Goal: Information Seeking & Learning: Check status

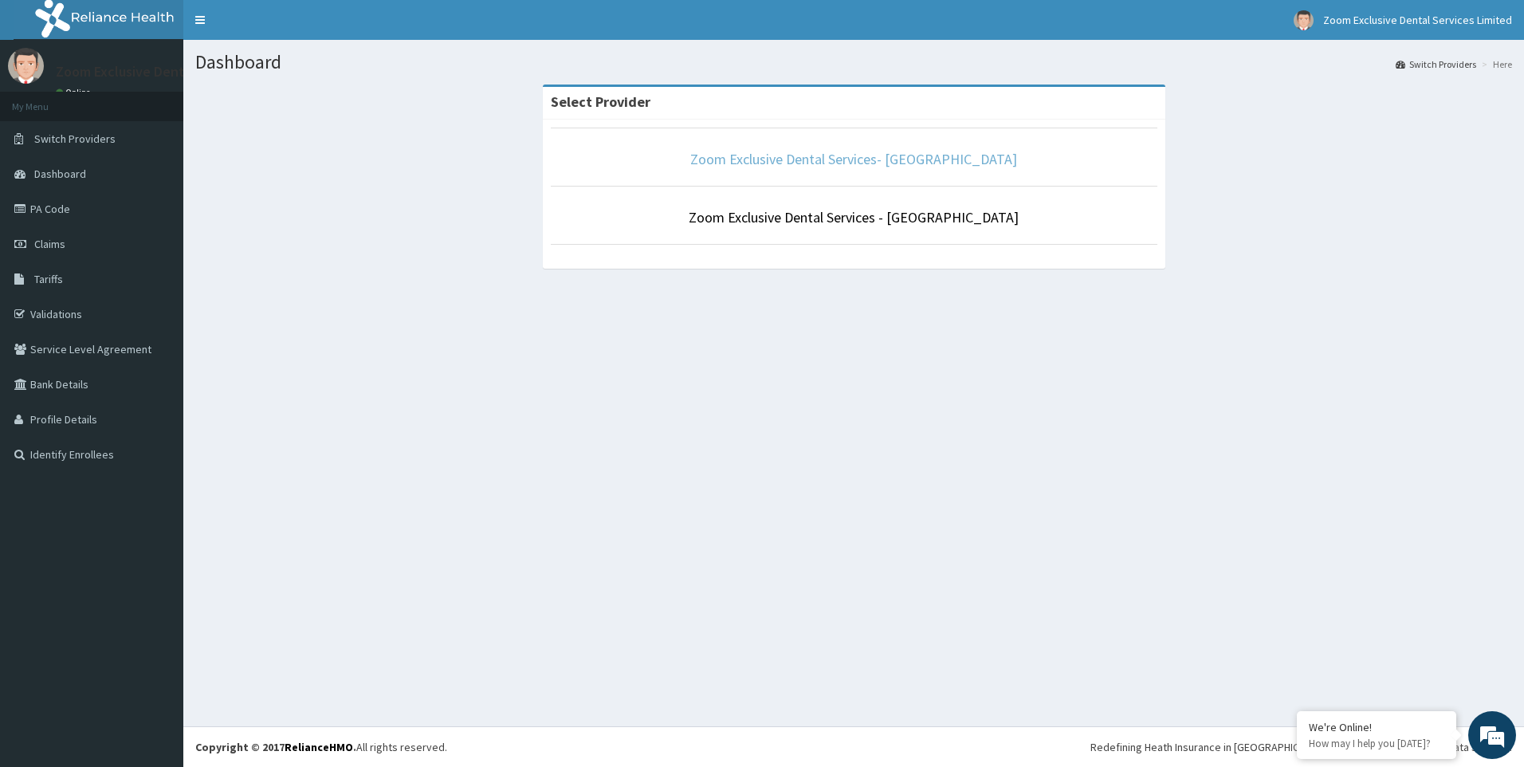
drag, startPoint x: 878, startPoint y: 163, endPoint x: 855, endPoint y: 190, distance: 35.6
click at [878, 163] on link "Zoom Exclusive Dental Services- Lagos" at bounding box center [853, 159] width 327 height 18
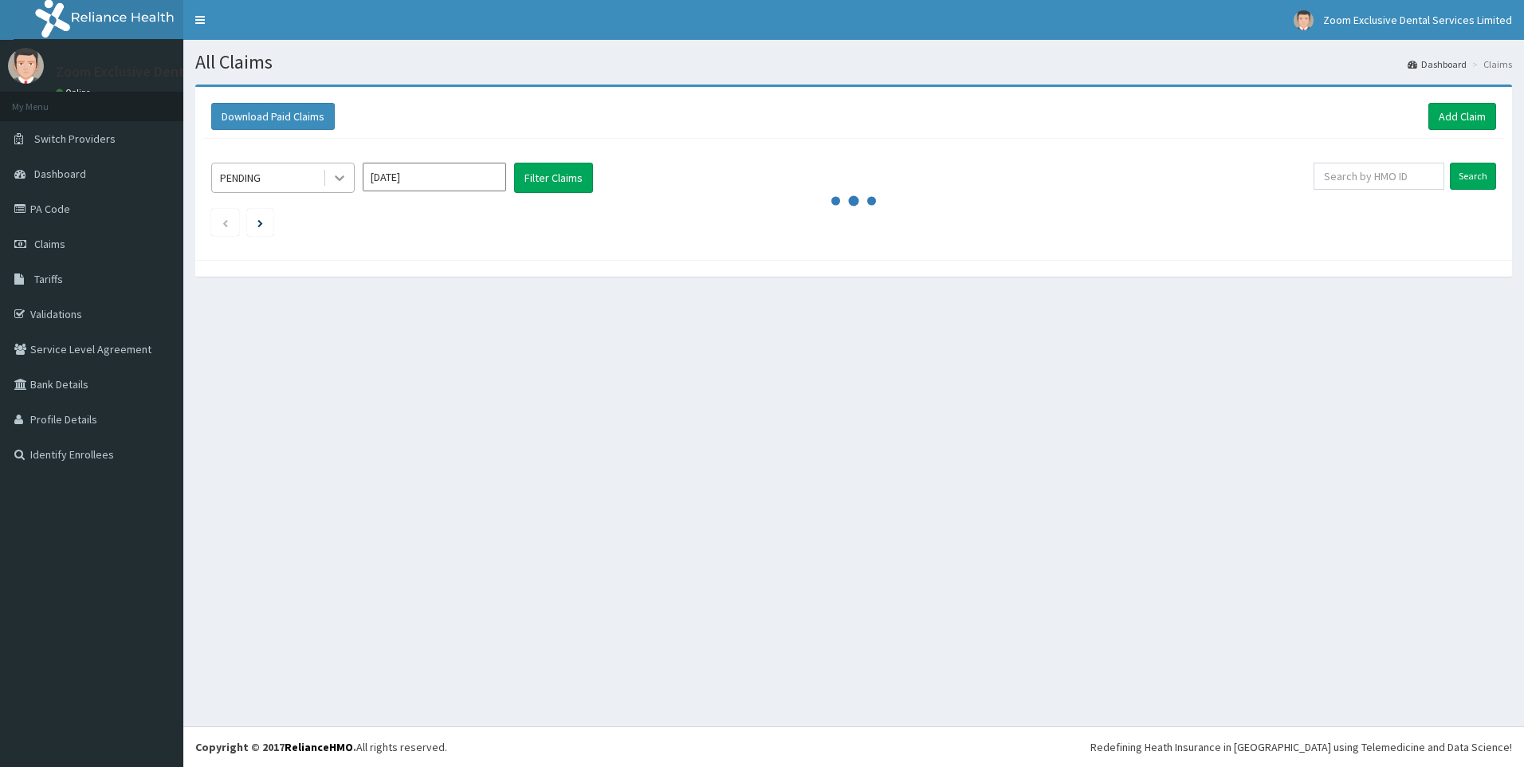
click at [337, 182] on icon at bounding box center [339, 178] width 16 height 16
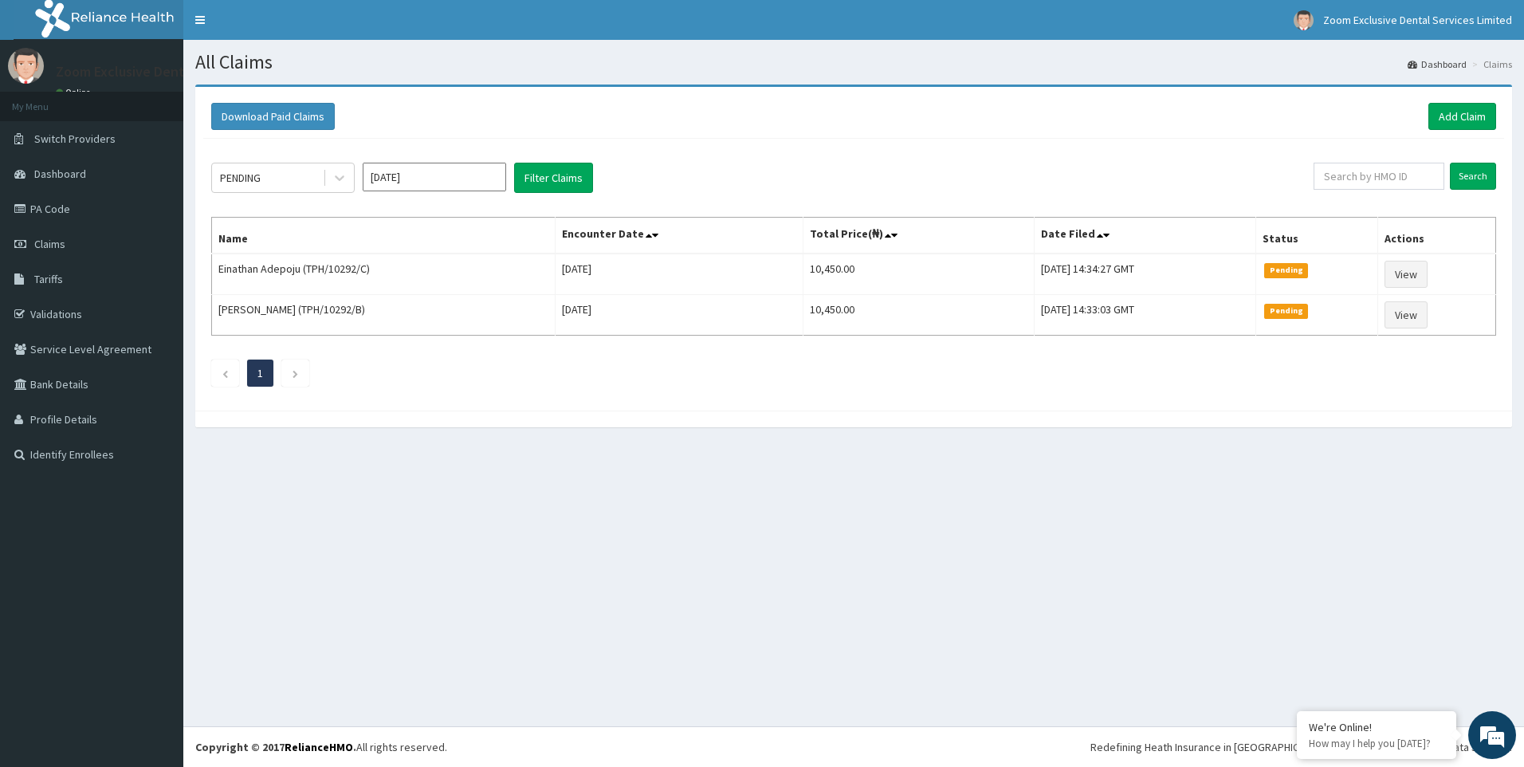
click at [586, 562] on div "All Claims Dashboard Claims Download Paid Claims Add Claim × Note you can only …" at bounding box center [853, 383] width 1340 height 686
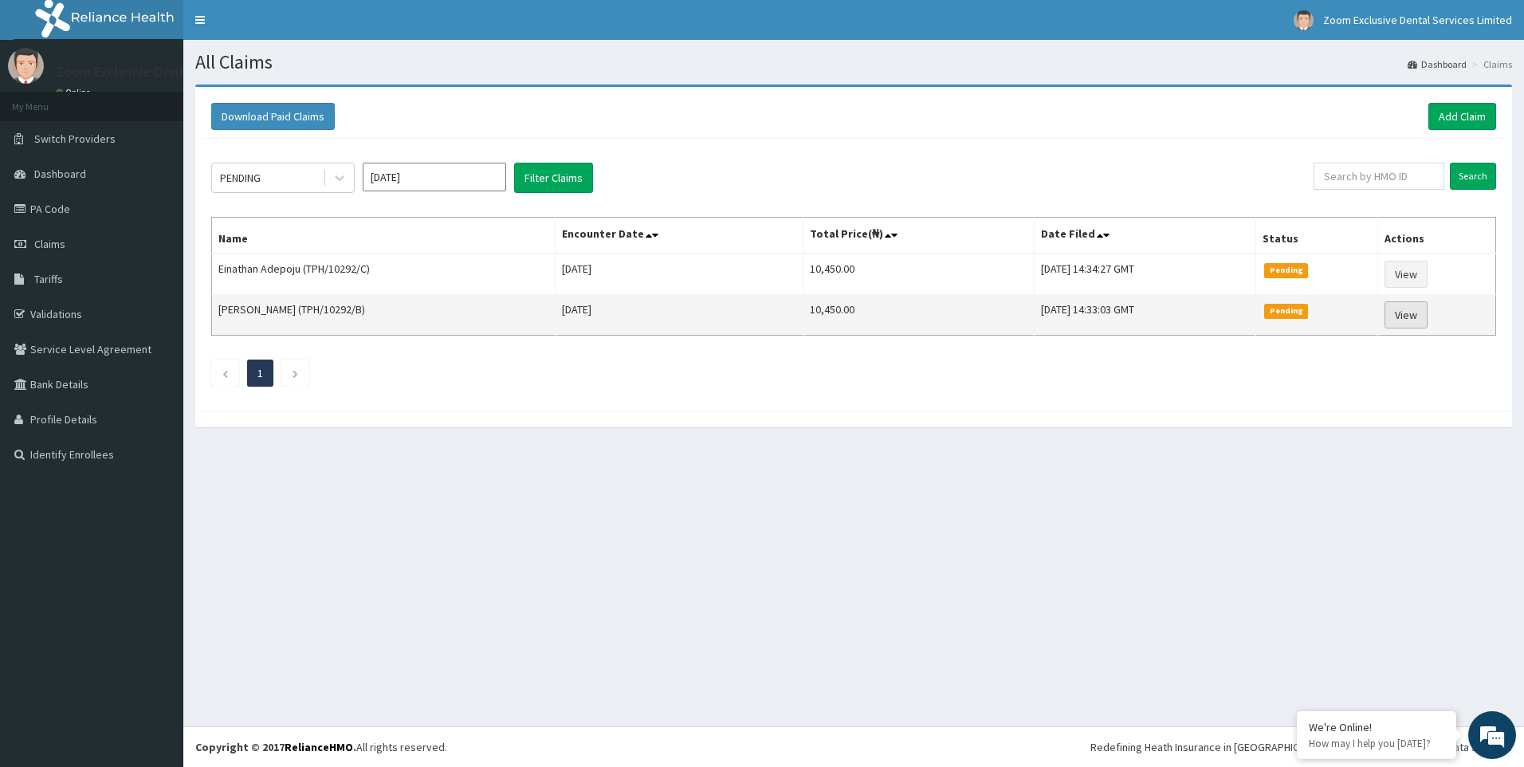
click at [1408, 313] on link "View" at bounding box center [1405, 314] width 43 height 27
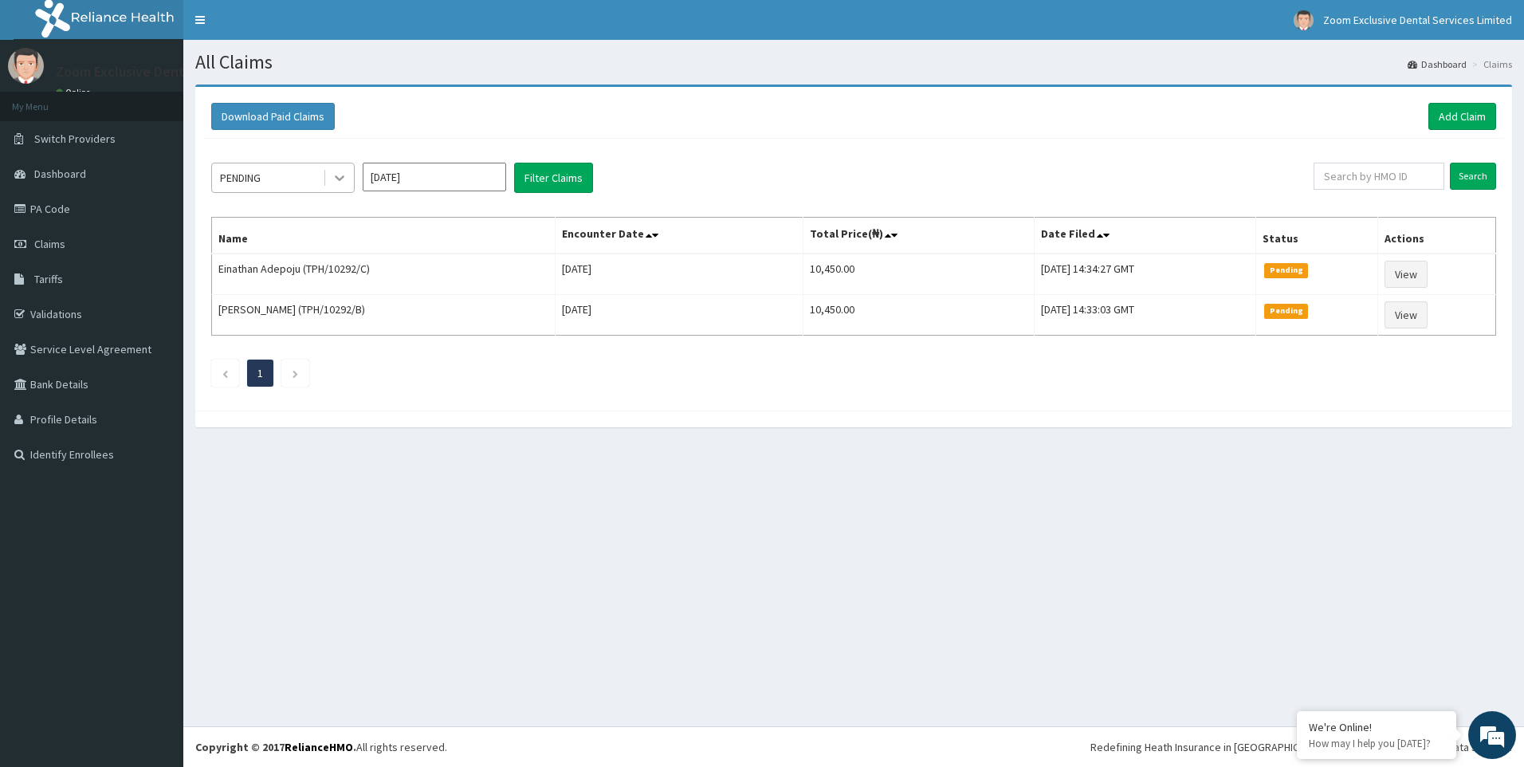
click at [357, 179] on div "PENDING [DATE] Filter Claims" at bounding box center [762, 178] width 1102 height 30
click at [351, 180] on div at bounding box center [339, 177] width 29 height 29
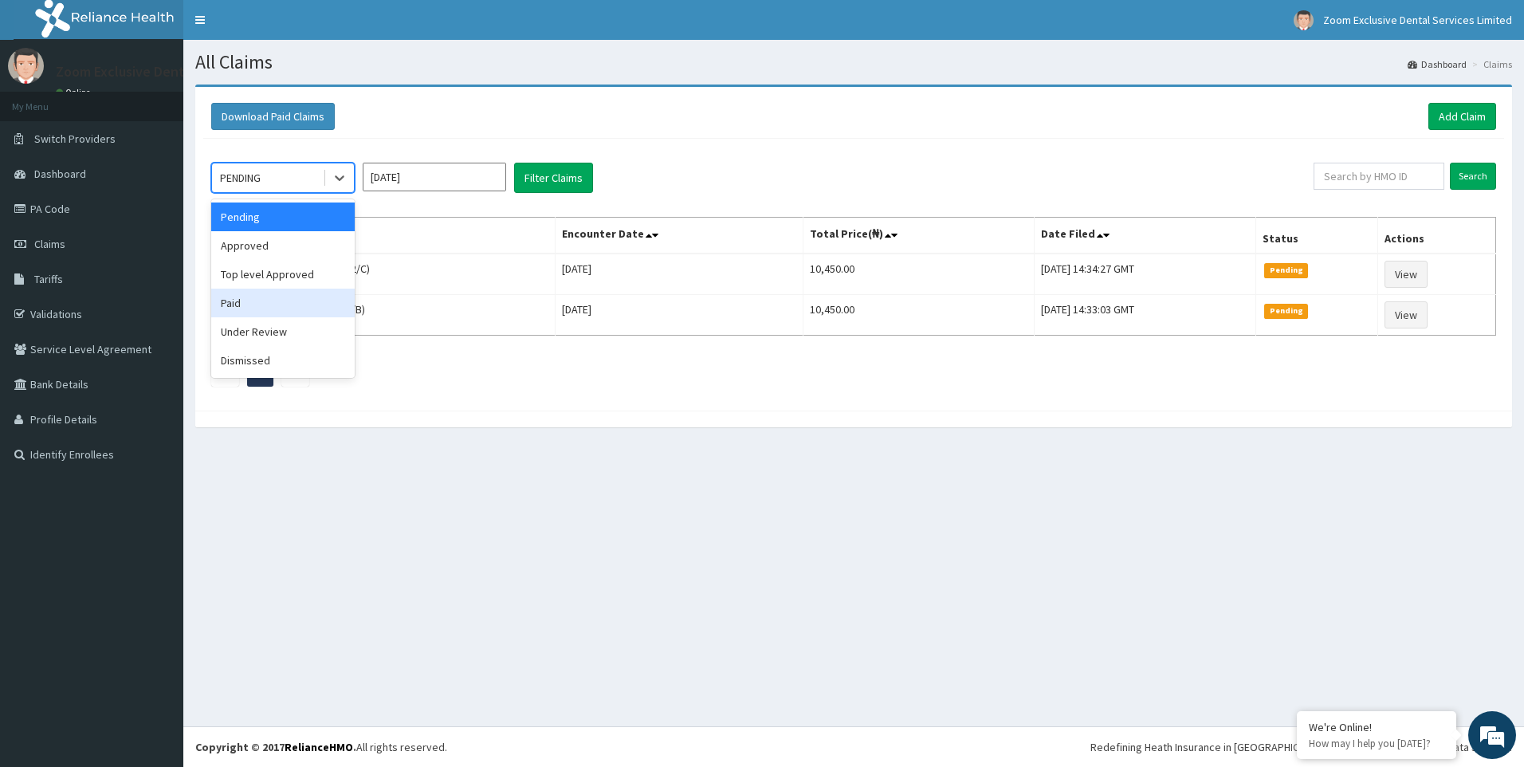
click at [285, 305] on div "Paid" at bounding box center [282, 302] width 143 height 29
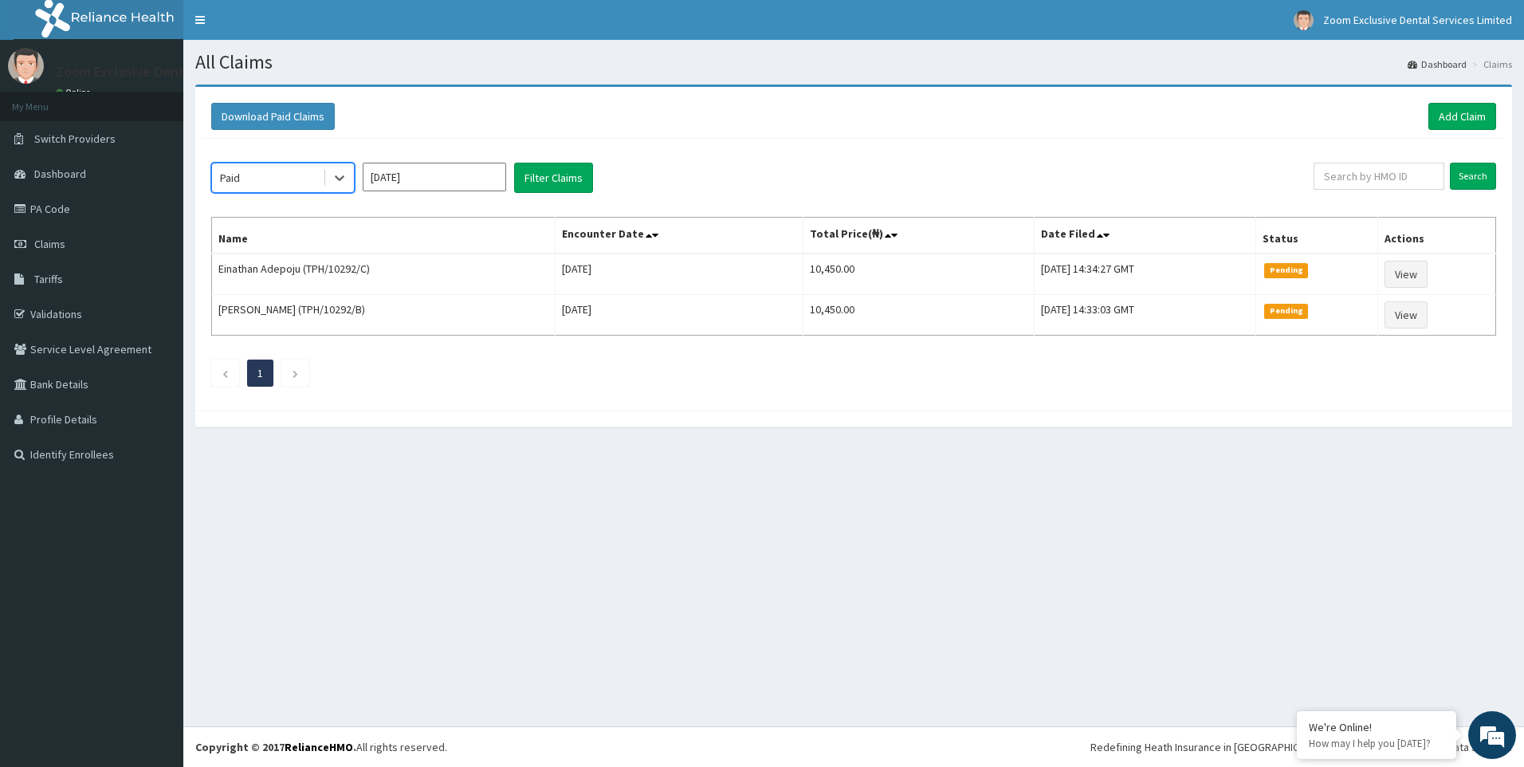
click at [458, 175] on input "Sep 2025" at bounding box center [434, 177] width 143 height 29
drag, startPoint x: 433, startPoint y: 308, endPoint x: 488, endPoint y: 240, distance: 87.2
click at [433, 308] on div "Aug" at bounding box center [434, 309] width 32 height 29
click at [549, 178] on button "Filter Claims" at bounding box center [553, 178] width 79 height 30
click at [551, 178] on button "Filter Claims" at bounding box center [553, 178] width 79 height 30
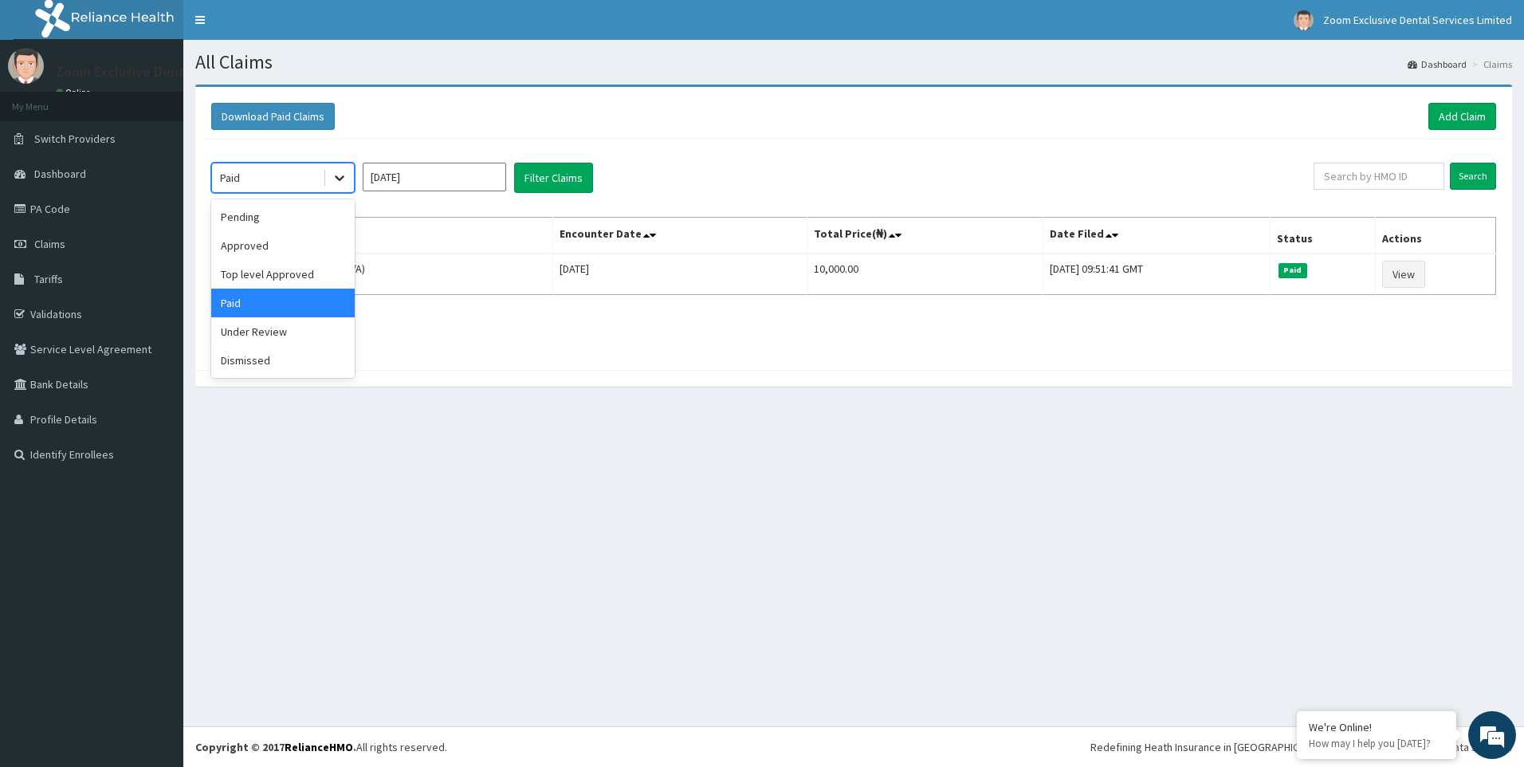
click at [331, 172] on icon at bounding box center [339, 178] width 16 height 16
click at [481, 178] on input "Aug 2025" at bounding box center [434, 177] width 143 height 29
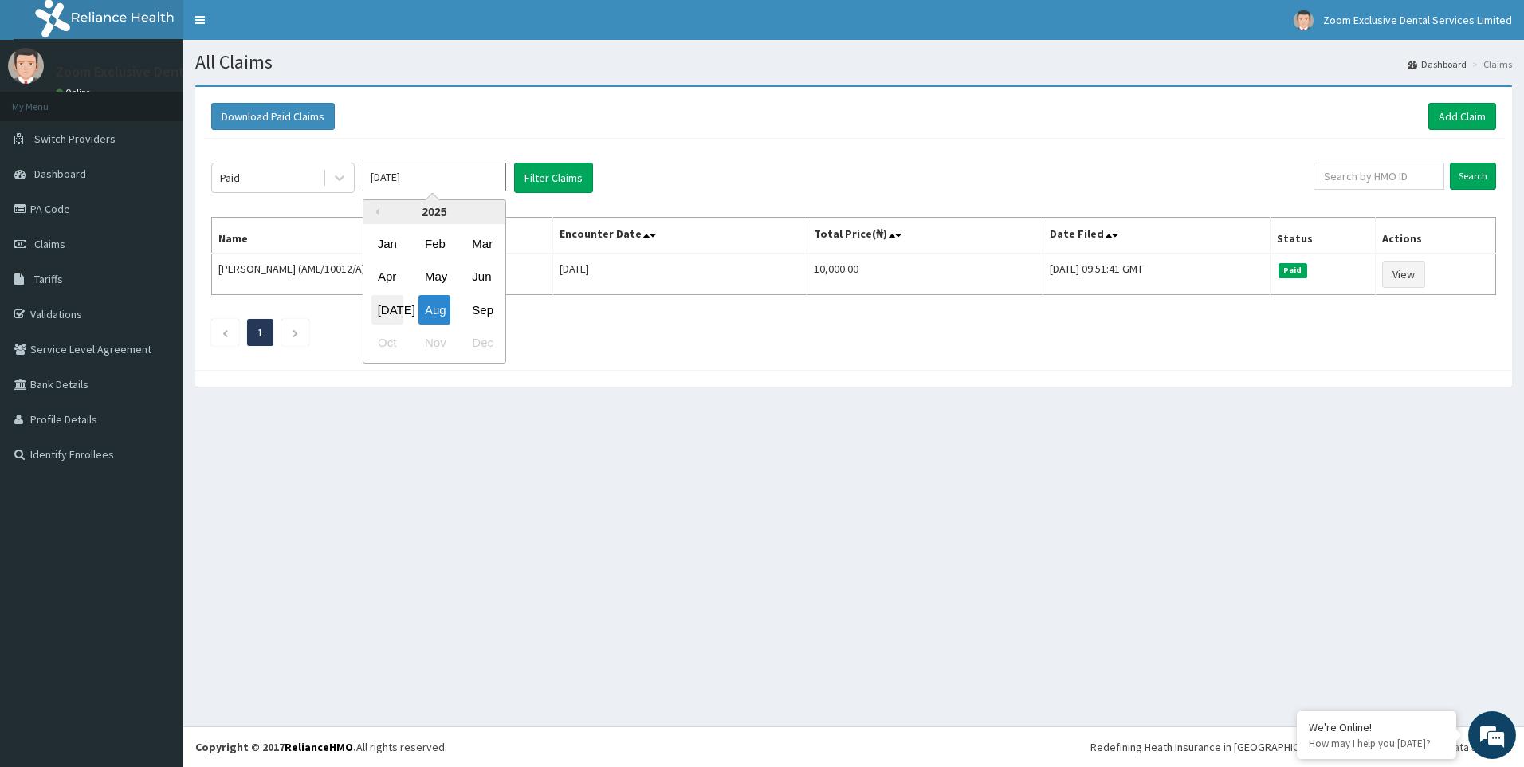
click at [400, 295] on div "Jul" at bounding box center [387, 309] width 32 height 29
click at [563, 187] on button "Filter Claims" at bounding box center [553, 178] width 79 height 30
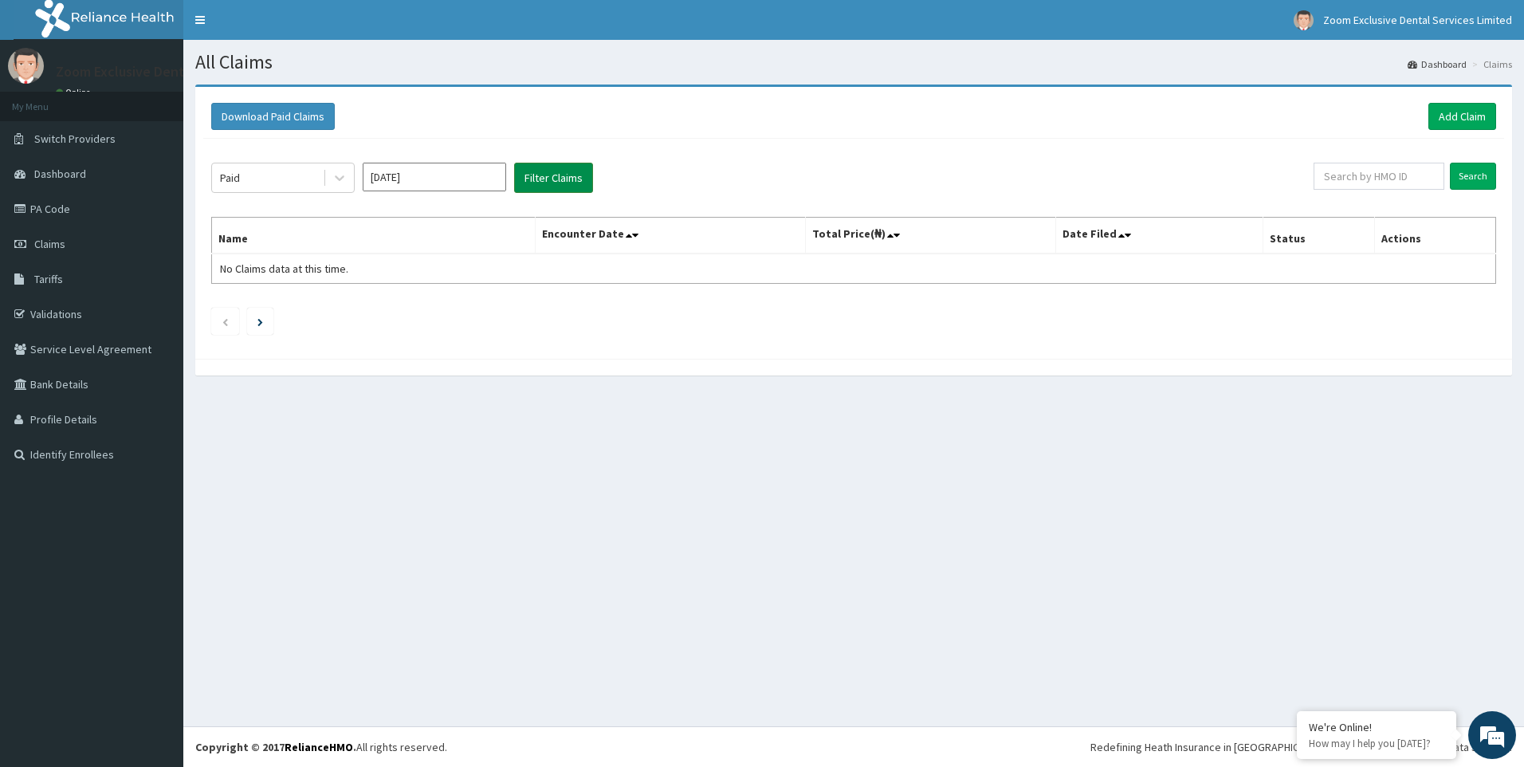
click at [570, 172] on button "Filter Claims" at bounding box center [553, 178] width 79 height 30
click at [424, 175] on input "Jul 2025" at bounding box center [434, 177] width 143 height 29
click at [481, 276] on div "Jun" at bounding box center [481, 276] width 32 height 29
click at [551, 174] on button "Filter Claims" at bounding box center [553, 178] width 79 height 30
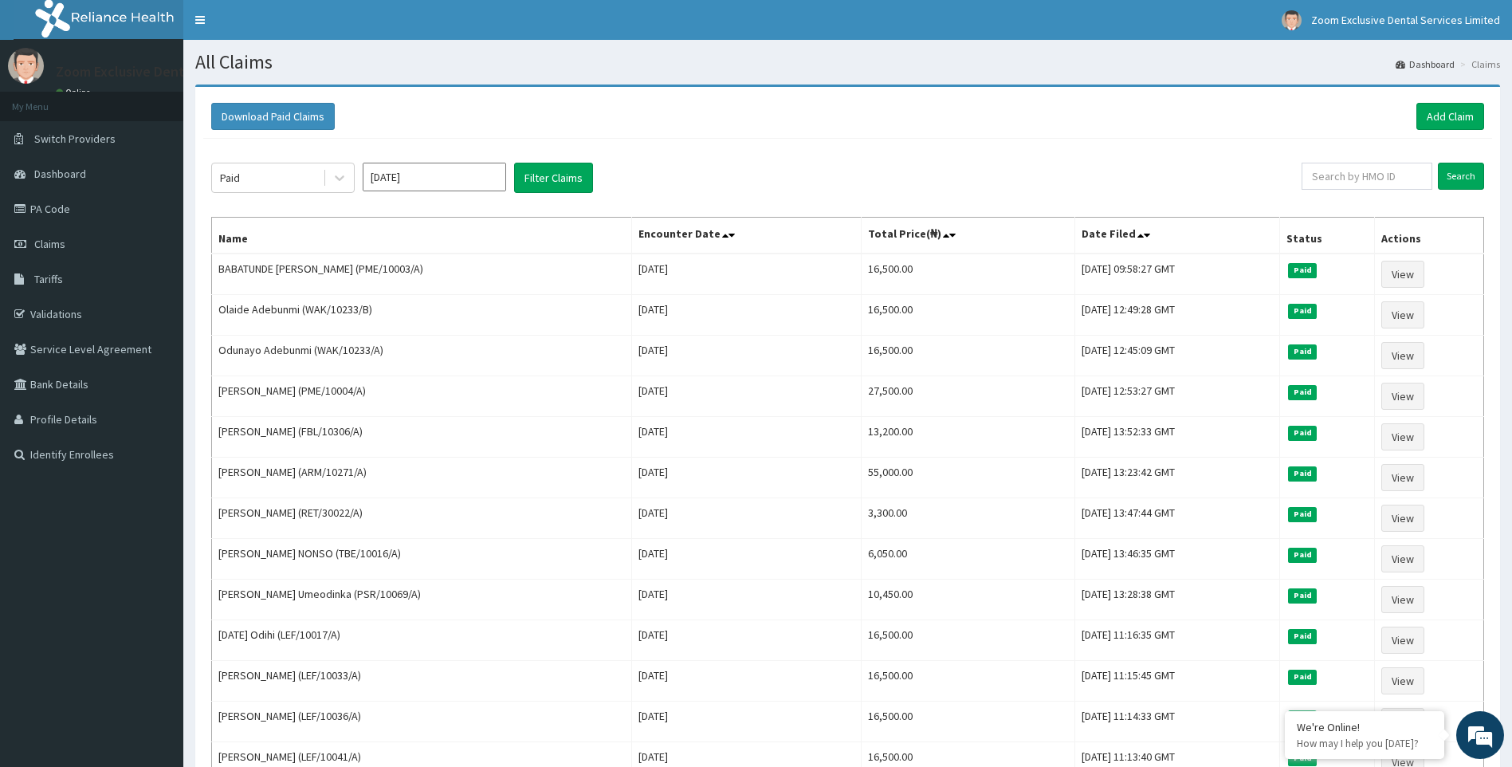
click at [453, 172] on input "Jun 2025" at bounding box center [434, 177] width 143 height 29
click at [437, 274] on div "May" at bounding box center [434, 276] width 32 height 29
click at [534, 185] on button "Filter Claims" at bounding box center [553, 178] width 79 height 30
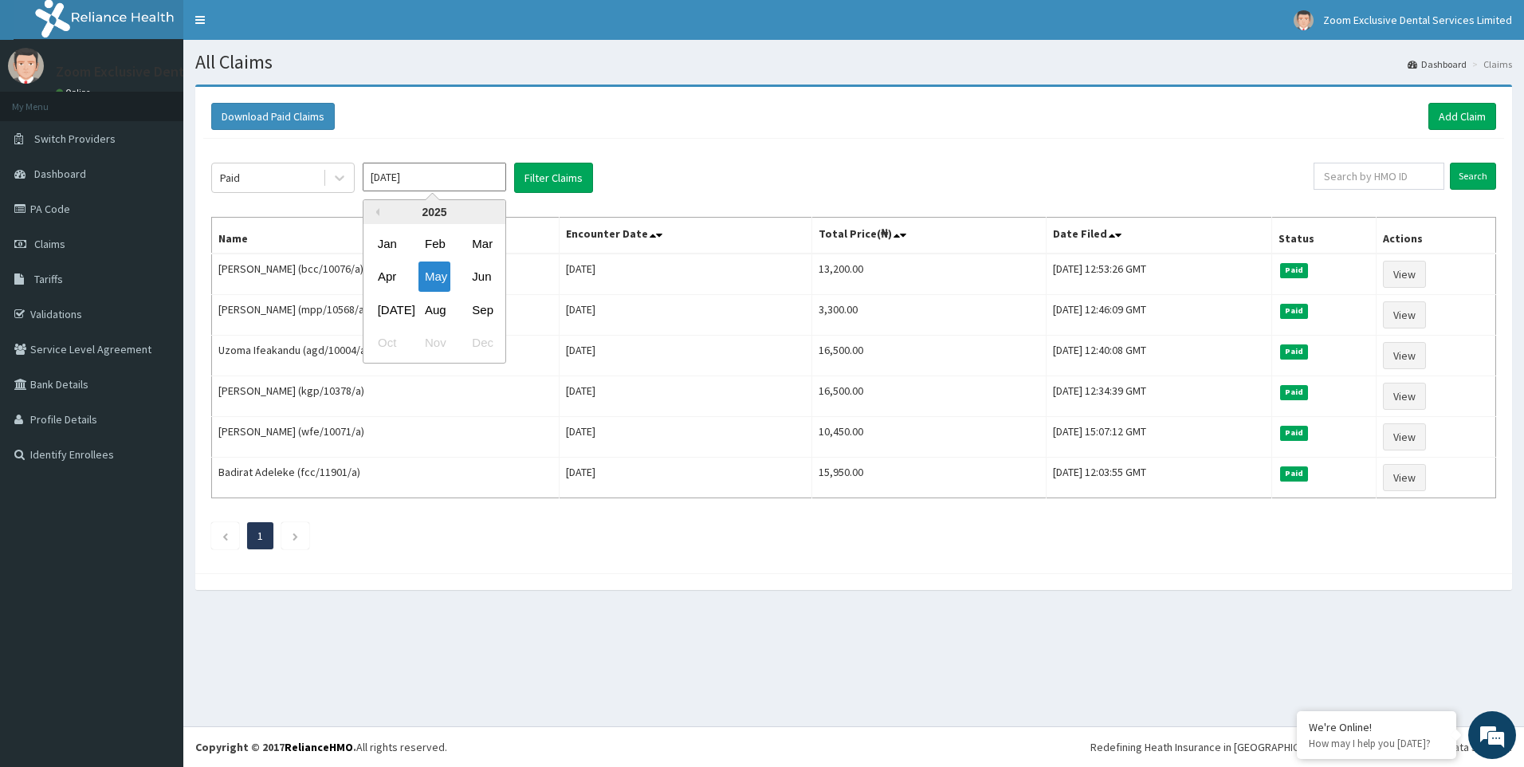
click at [450, 177] on input "May 2025" at bounding box center [434, 177] width 143 height 29
click at [405, 272] on div "Apr May Jun" at bounding box center [434, 277] width 142 height 33
click at [642, 165] on div "Paid May 2025 Previous Year 2025 Jan Feb Mar Apr May Jun Jul Aug Sep Oct Nov De…" at bounding box center [762, 178] width 1102 height 30
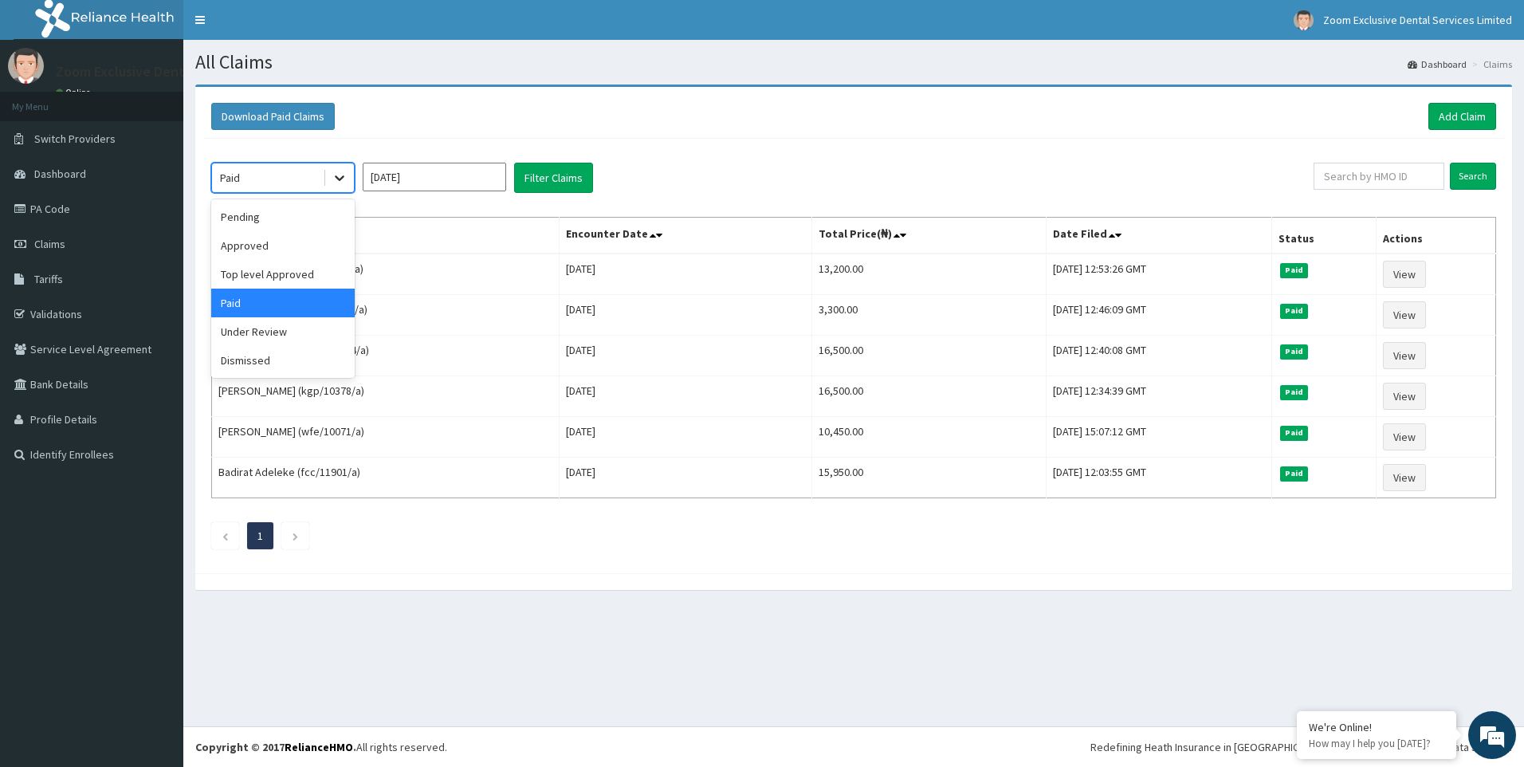
click at [351, 165] on div at bounding box center [339, 177] width 29 height 29
click at [305, 217] on div "Pending" at bounding box center [282, 216] width 143 height 29
click at [355, 180] on div "option Pending, selected. Select is focused ,type to refine list, press Down to…" at bounding box center [762, 178] width 1102 height 30
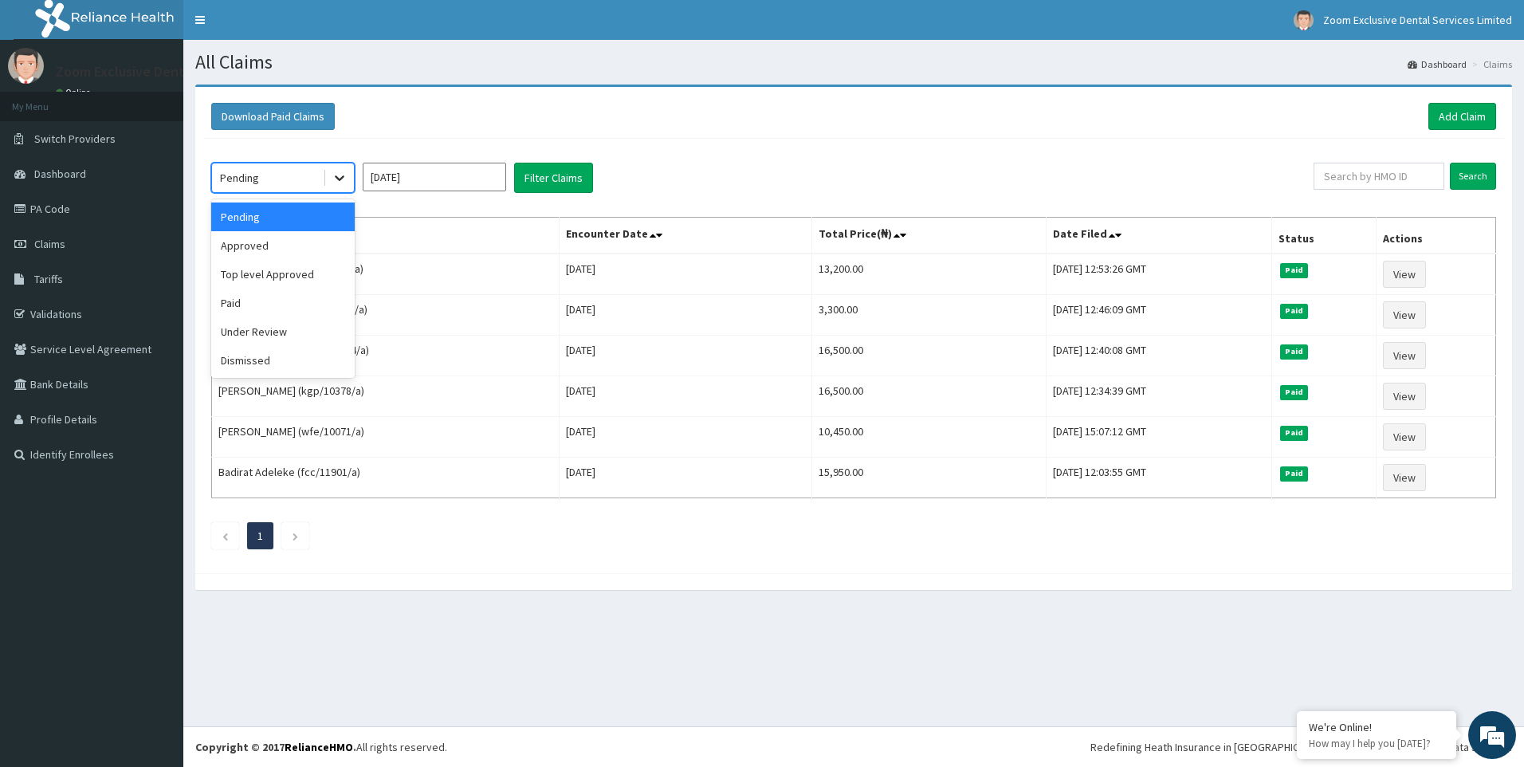
click at [345, 179] on icon at bounding box center [339, 178] width 16 height 16
click at [280, 300] on div "Paid" at bounding box center [282, 302] width 143 height 29
click at [430, 172] on input "May 2025" at bounding box center [434, 177] width 143 height 29
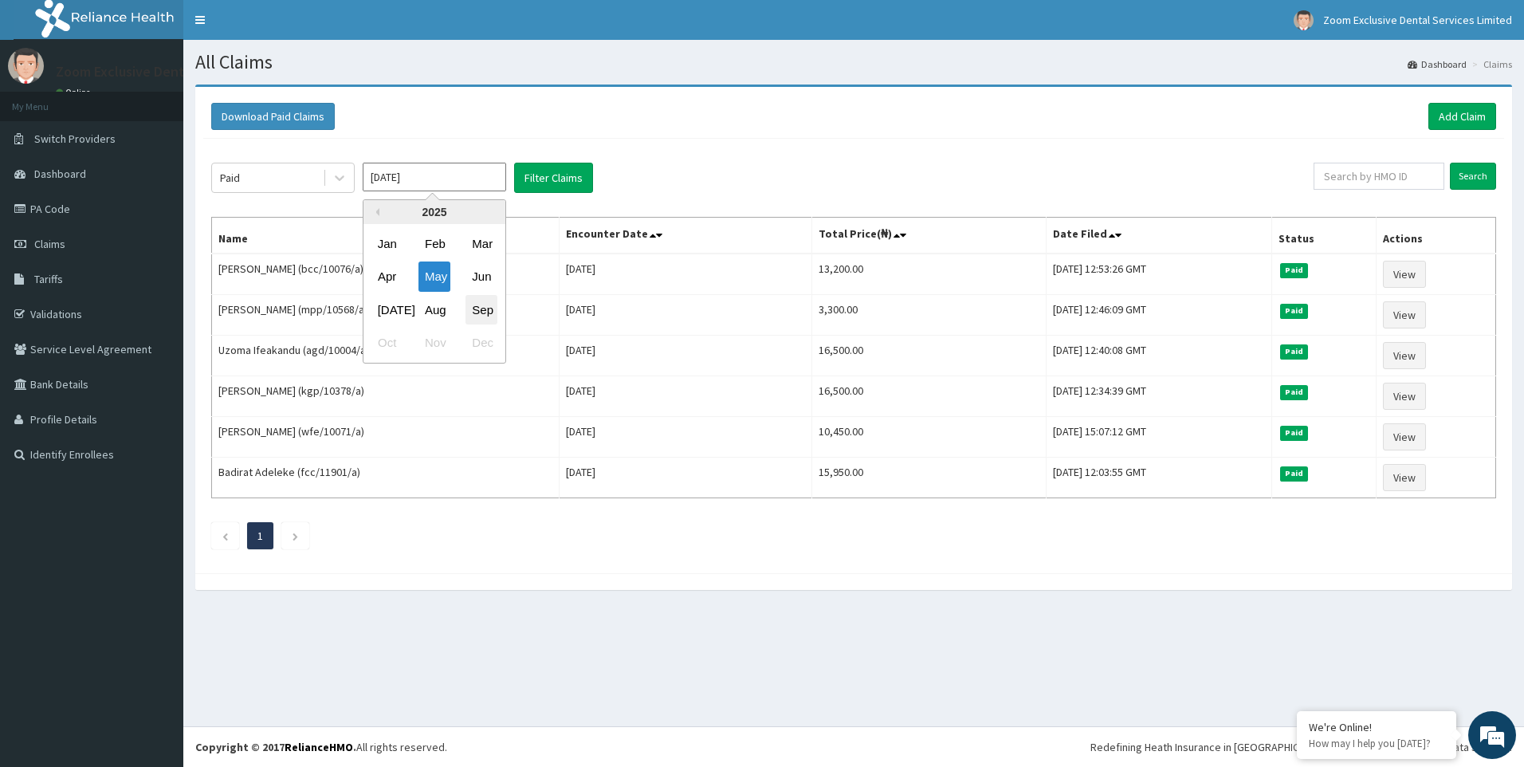
click at [487, 304] on div "Sep" at bounding box center [481, 309] width 32 height 29
type input "Sep 2025"
click at [543, 176] on button "Filter Claims" at bounding box center [553, 178] width 79 height 30
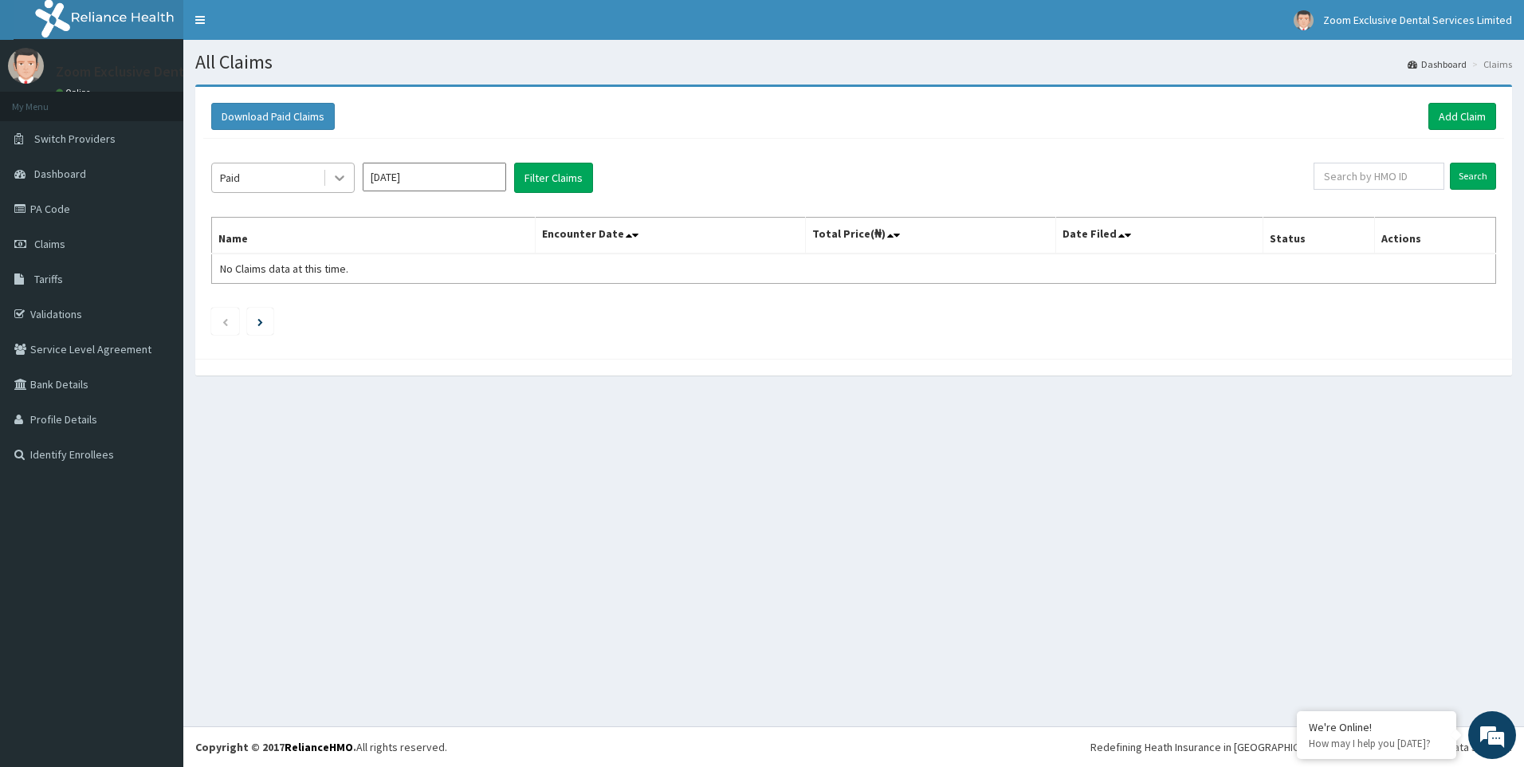
click at [340, 183] on icon at bounding box center [339, 178] width 16 height 16
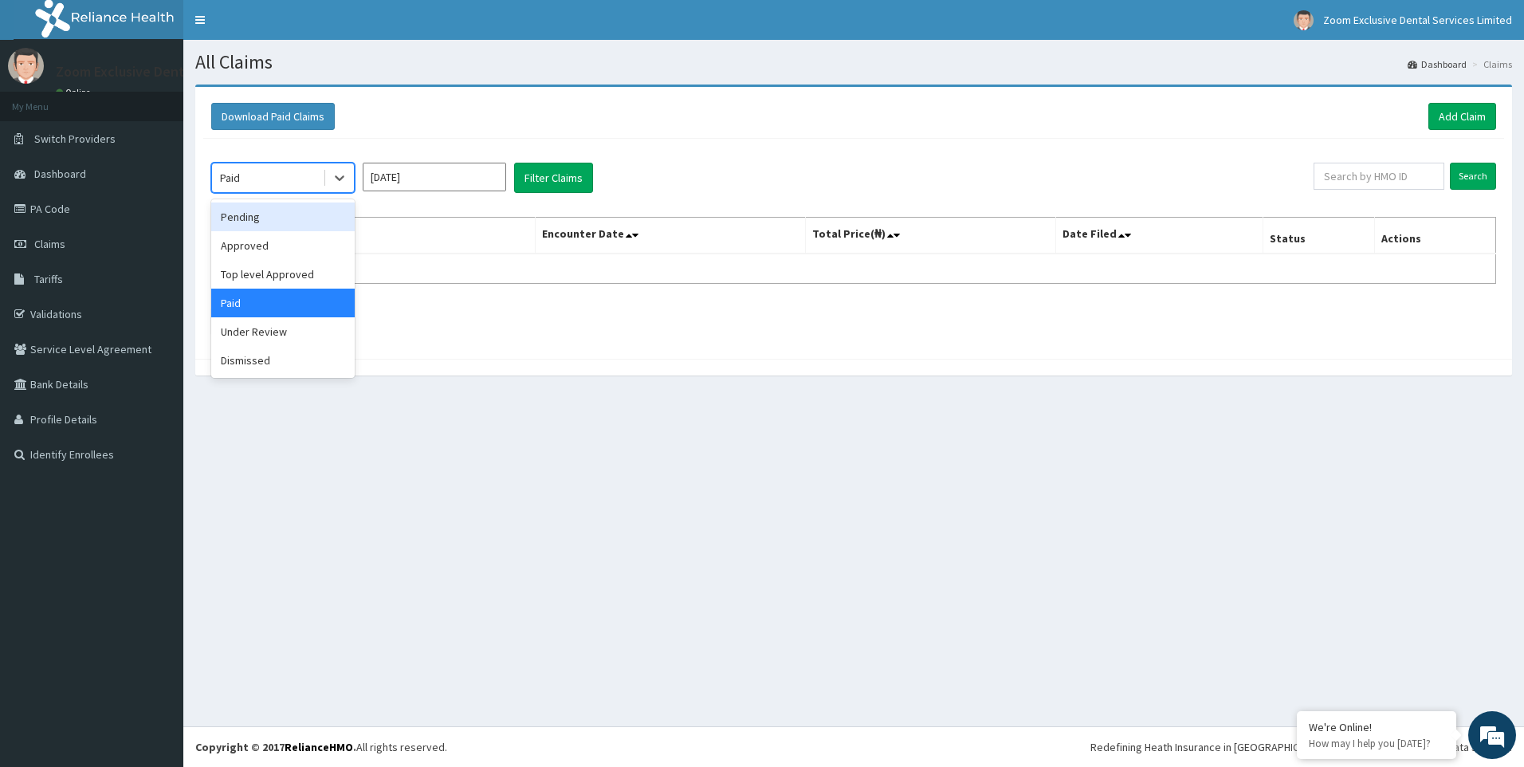
click at [278, 218] on div "Pending" at bounding box center [282, 216] width 143 height 29
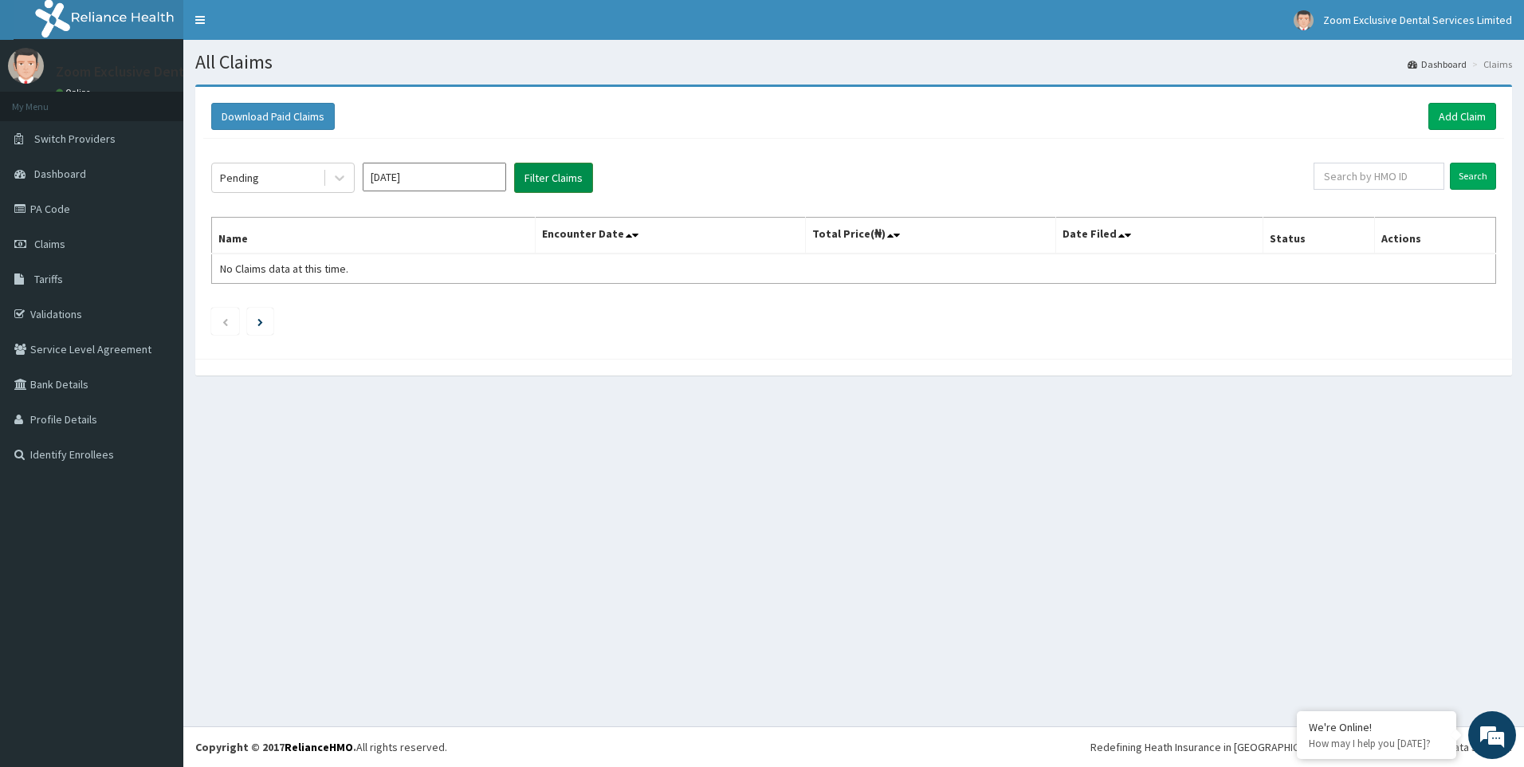
click at [581, 183] on button "Filter Claims" at bounding box center [553, 178] width 79 height 30
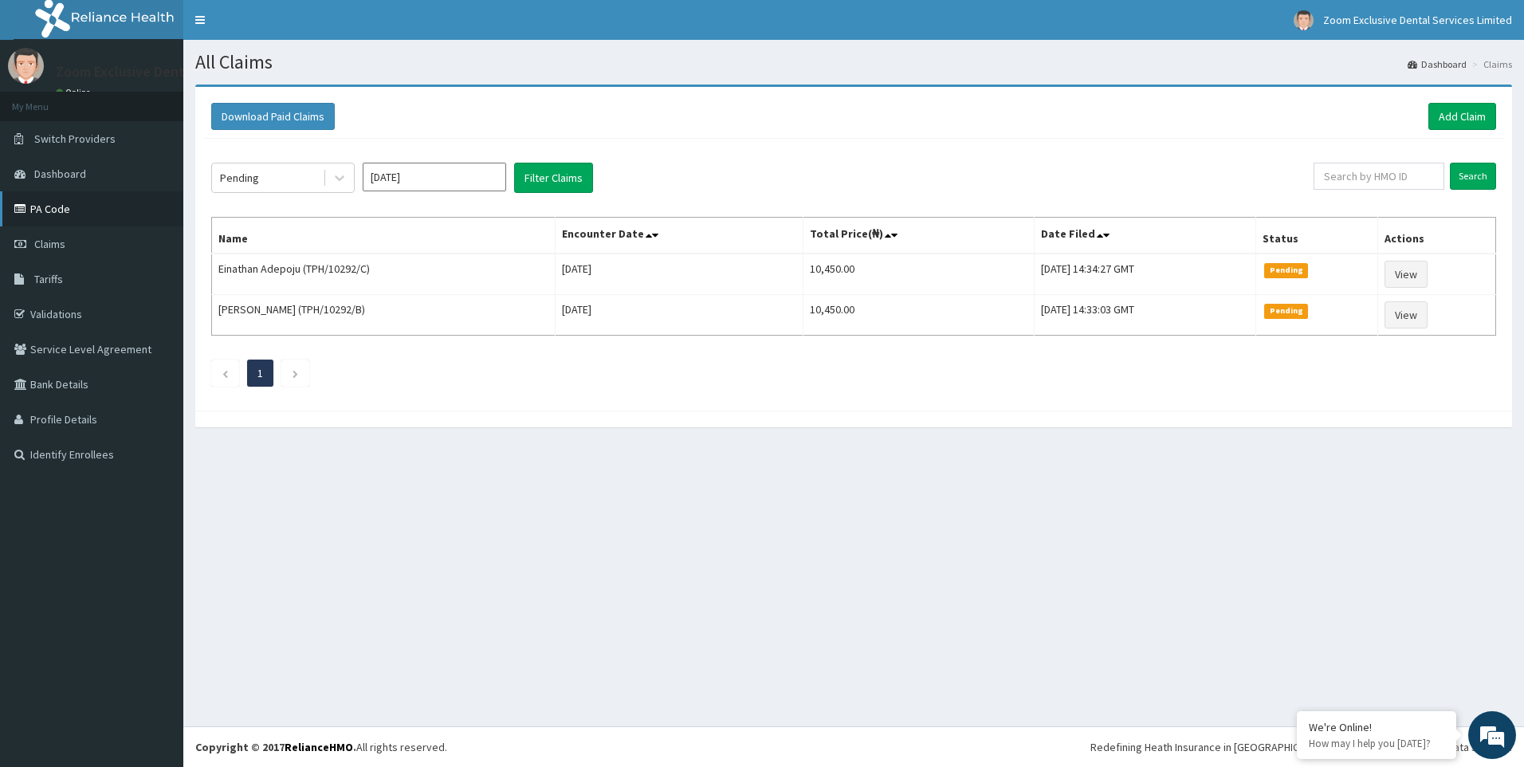
click at [75, 208] on link "PA Code" at bounding box center [91, 208] width 183 height 35
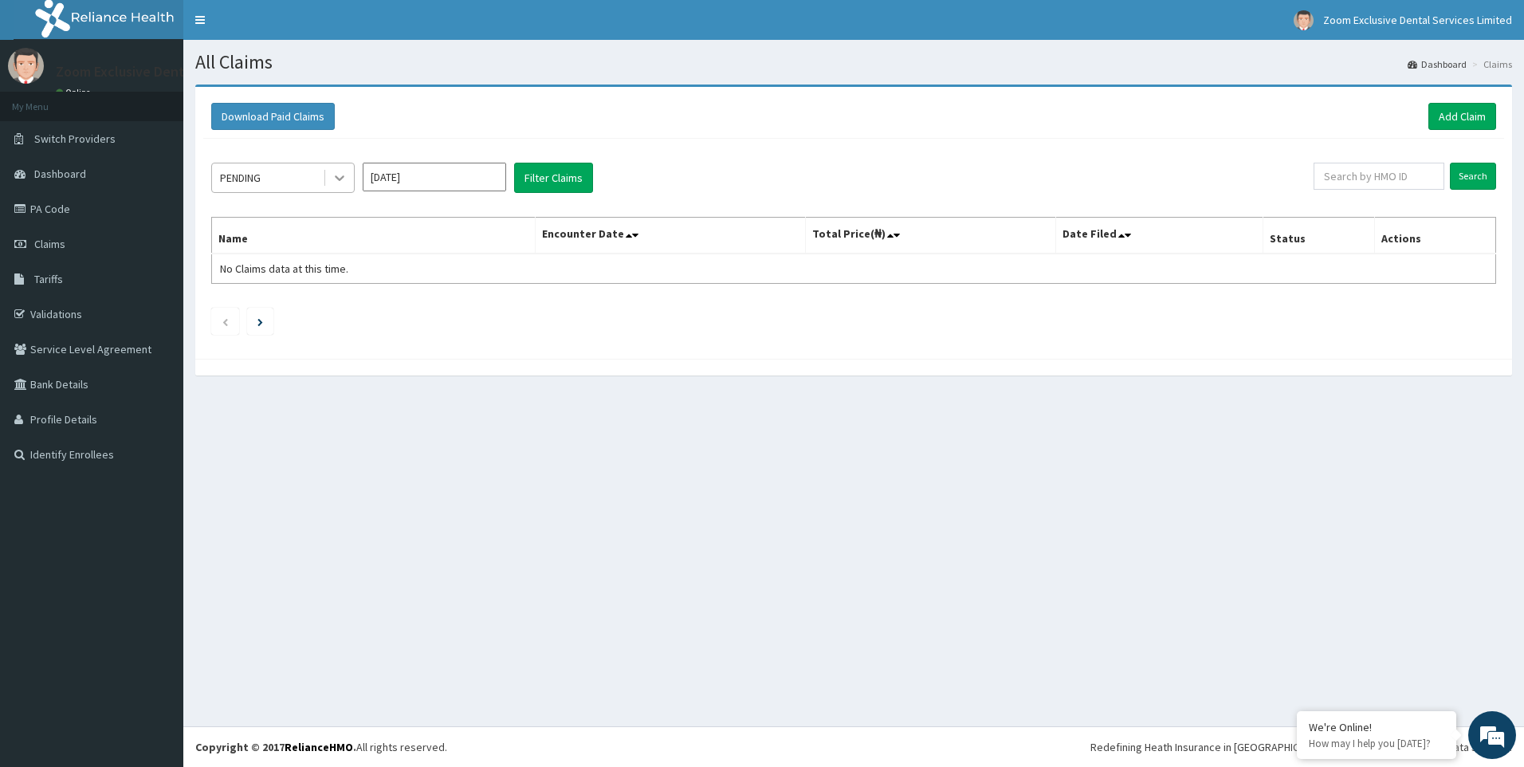
click at [340, 174] on icon at bounding box center [339, 178] width 16 height 16
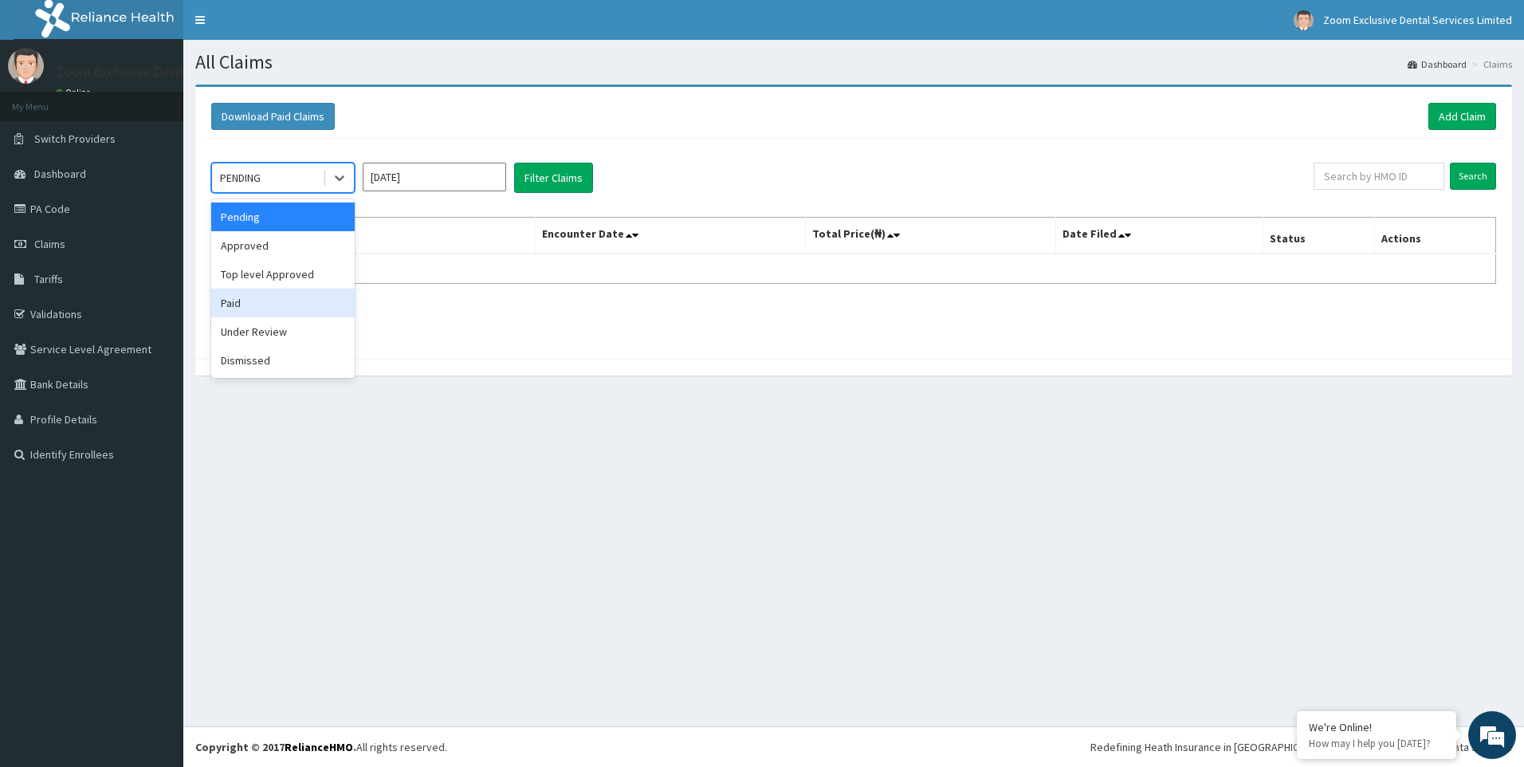
click at [314, 295] on div "Paid" at bounding box center [282, 302] width 143 height 29
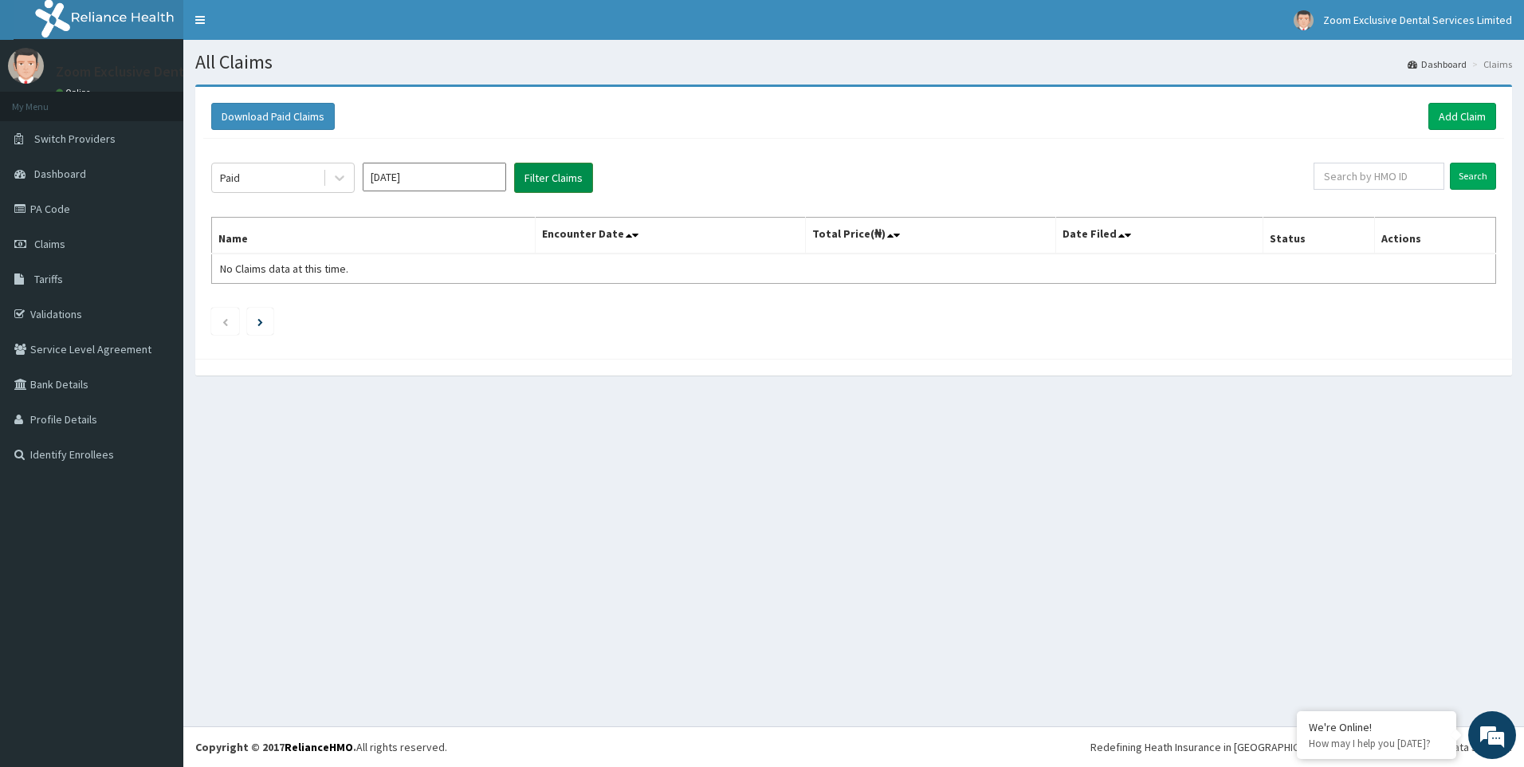
click at [526, 185] on button "Filter Claims" at bounding box center [553, 178] width 79 height 30
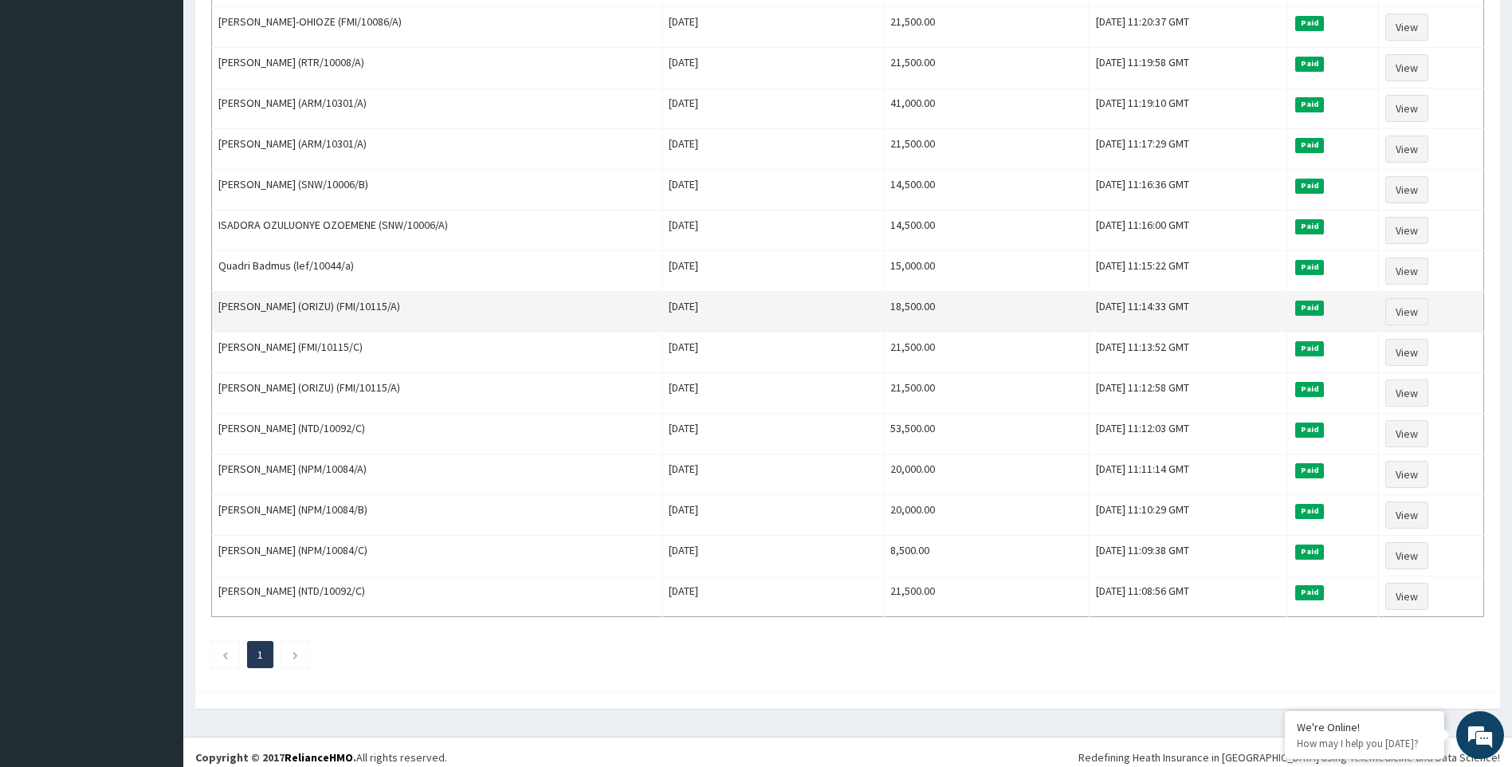
scroll to position [826, 0]
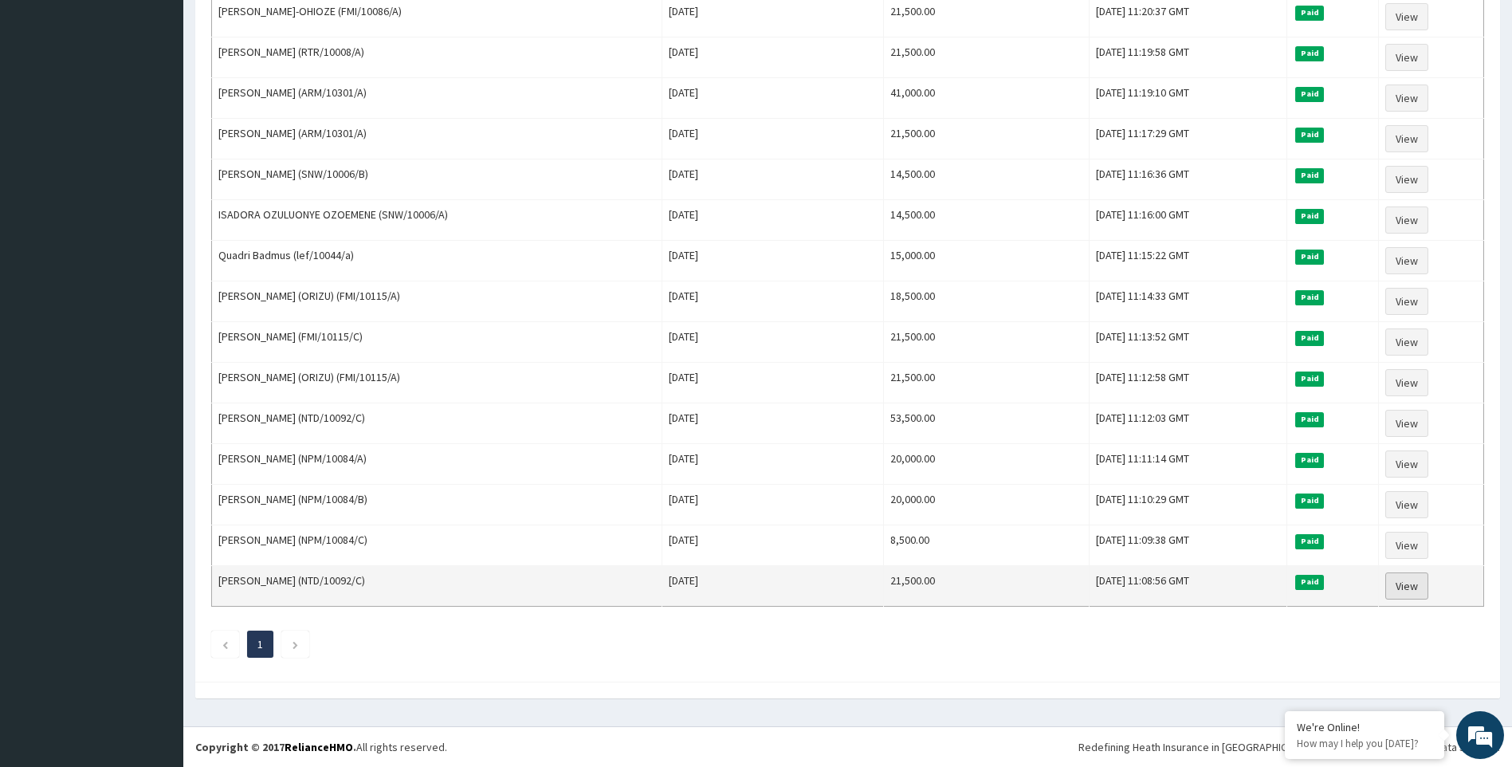
click at [1419, 587] on link "View" at bounding box center [1406, 585] width 43 height 27
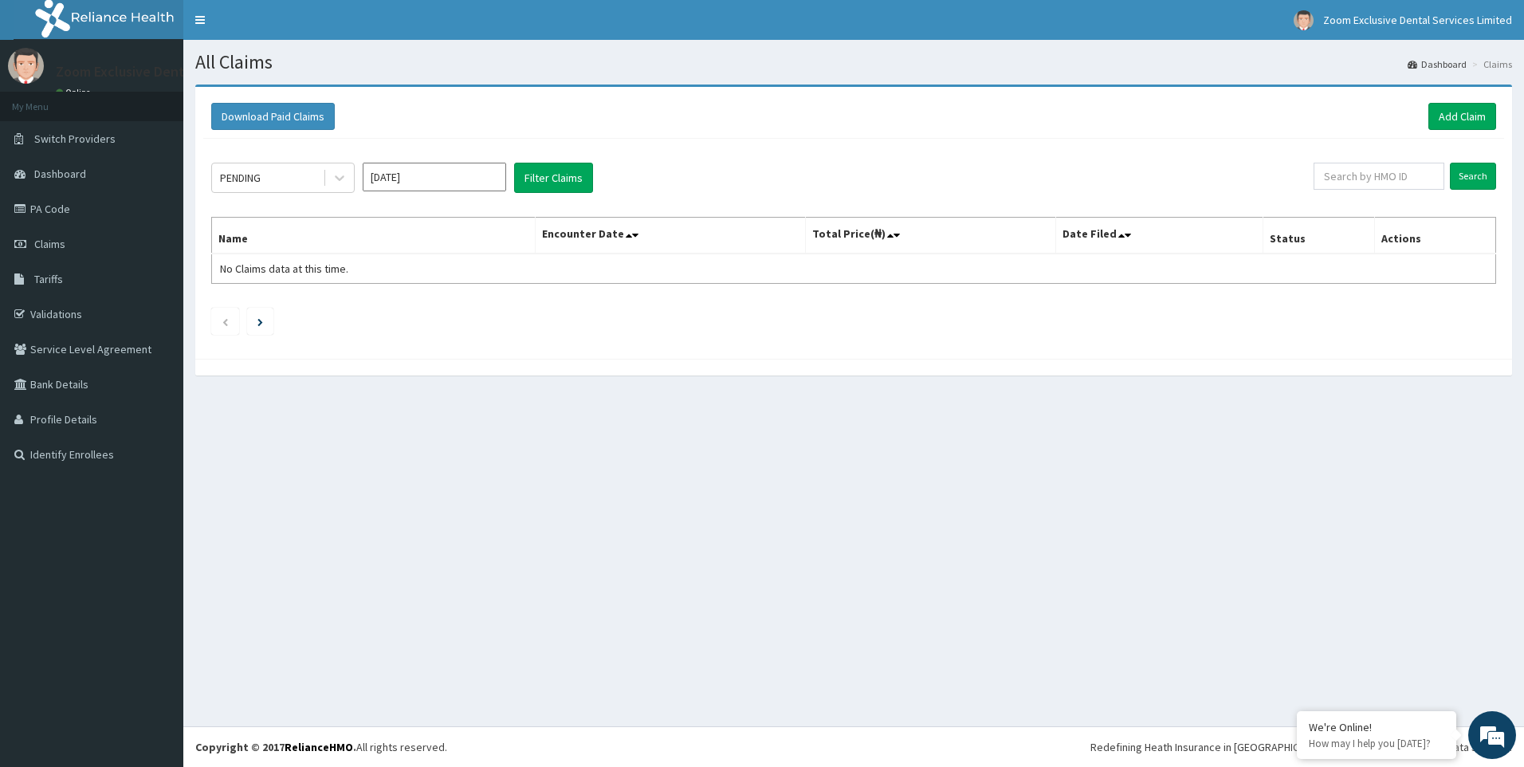
click at [412, 176] on input "Sep 2025" at bounding box center [434, 177] width 143 height 29
click at [396, 309] on div "Jul" at bounding box center [387, 309] width 32 height 29
click at [418, 159] on div "PENDING Jul 2025 Filter Claims Search Name Encounter Date Total Price(₦) Date F…" at bounding box center [853, 245] width 1300 height 212
click at [418, 171] on input "Jul 2025" at bounding box center [434, 177] width 143 height 29
click at [445, 315] on div "Aug" at bounding box center [434, 309] width 32 height 29
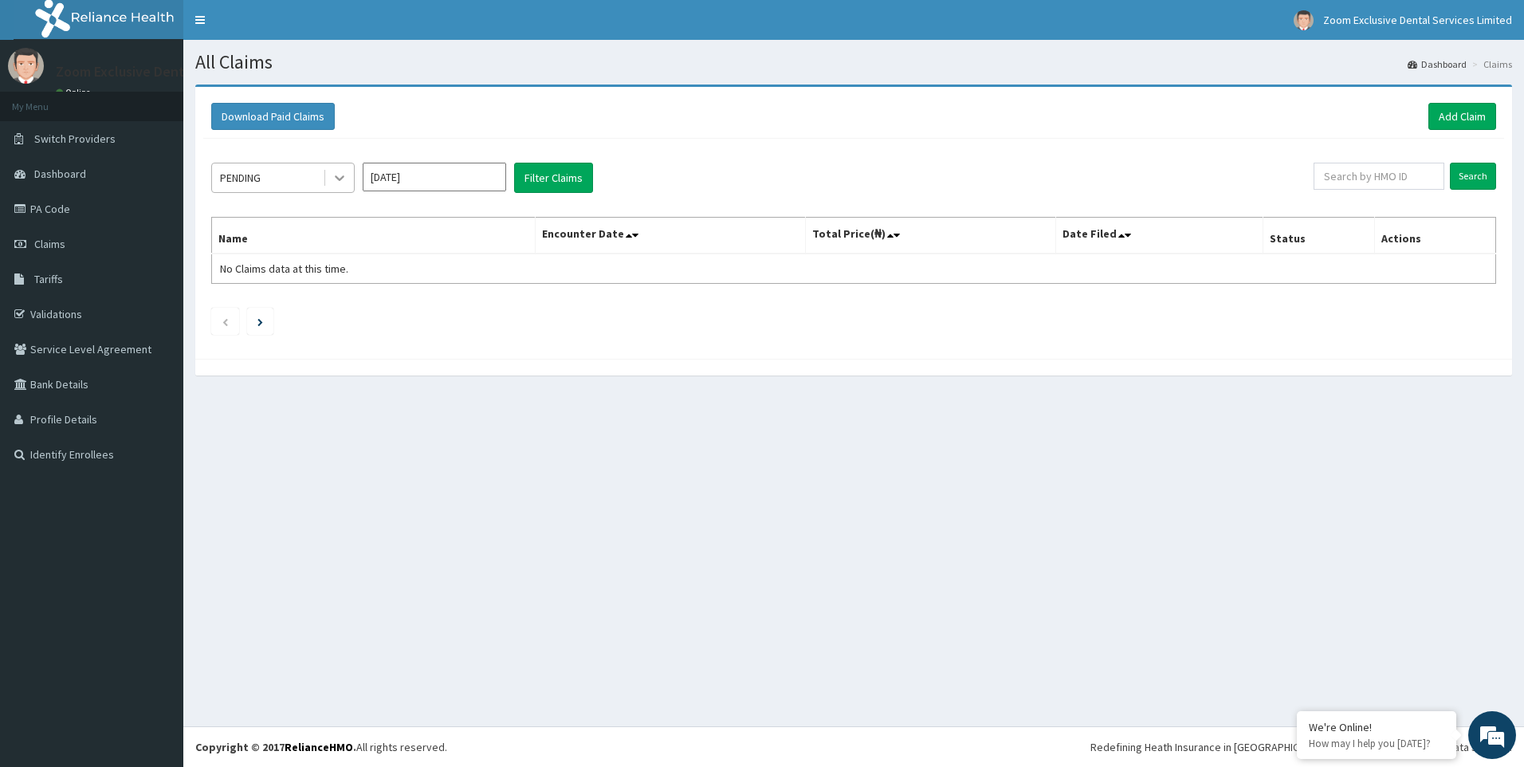
click at [340, 172] on icon at bounding box center [339, 178] width 16 height 16
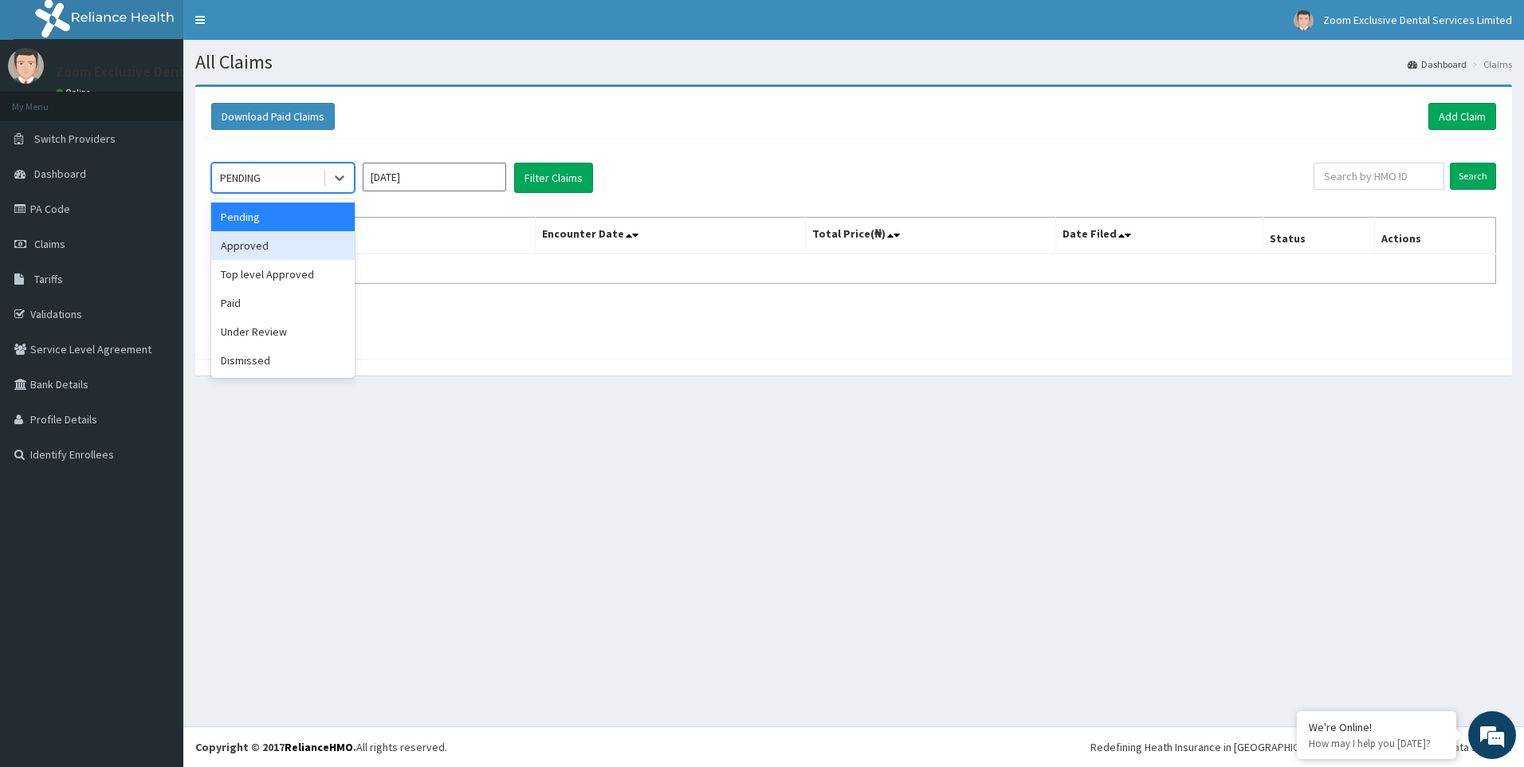
click at [320, 249] on div "Approved" at bounding box center [282, 245] width 143 height 29
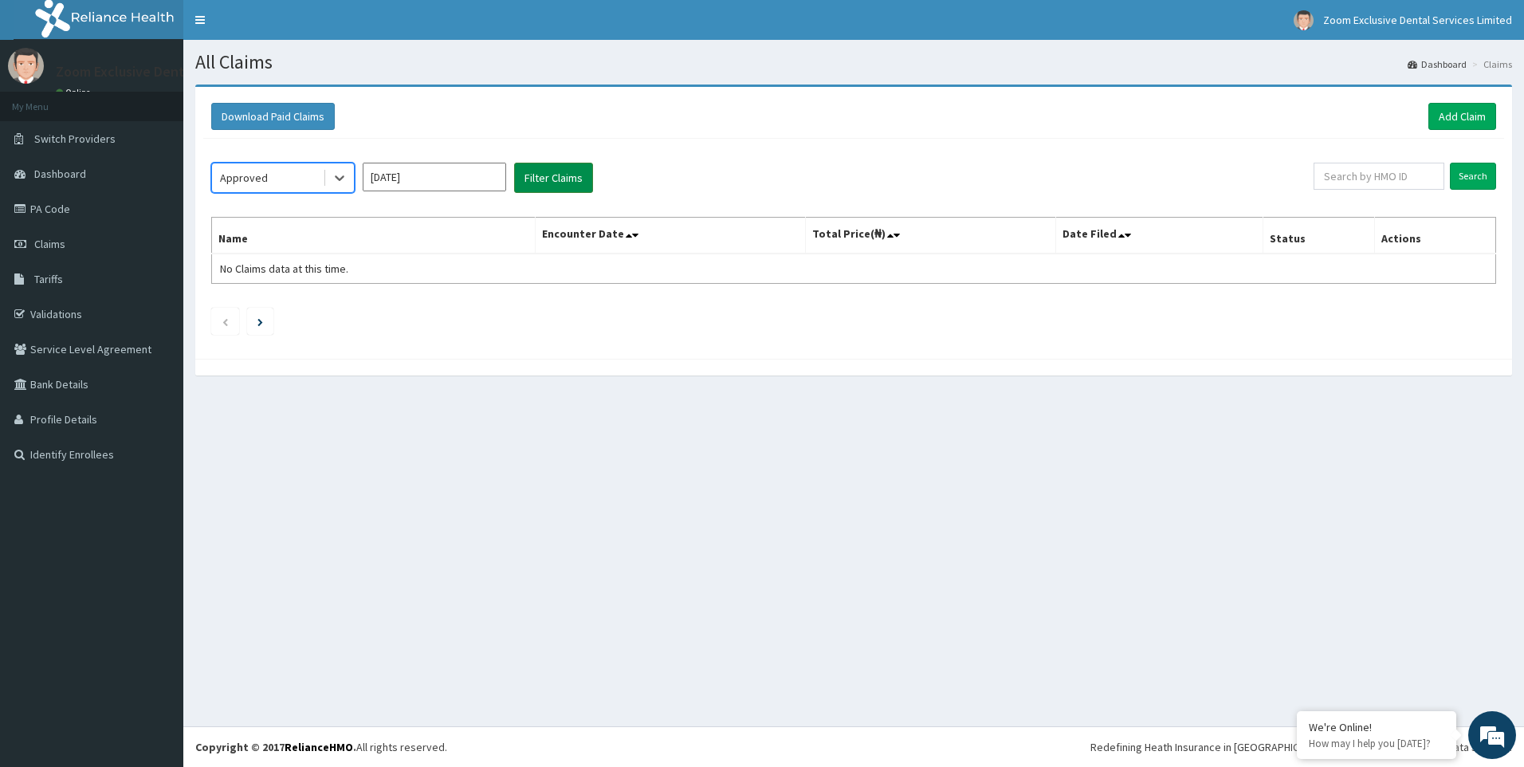
click at [560, 175] on button "Filter Claims" at bounding box center [553, 178] width 79 height 30
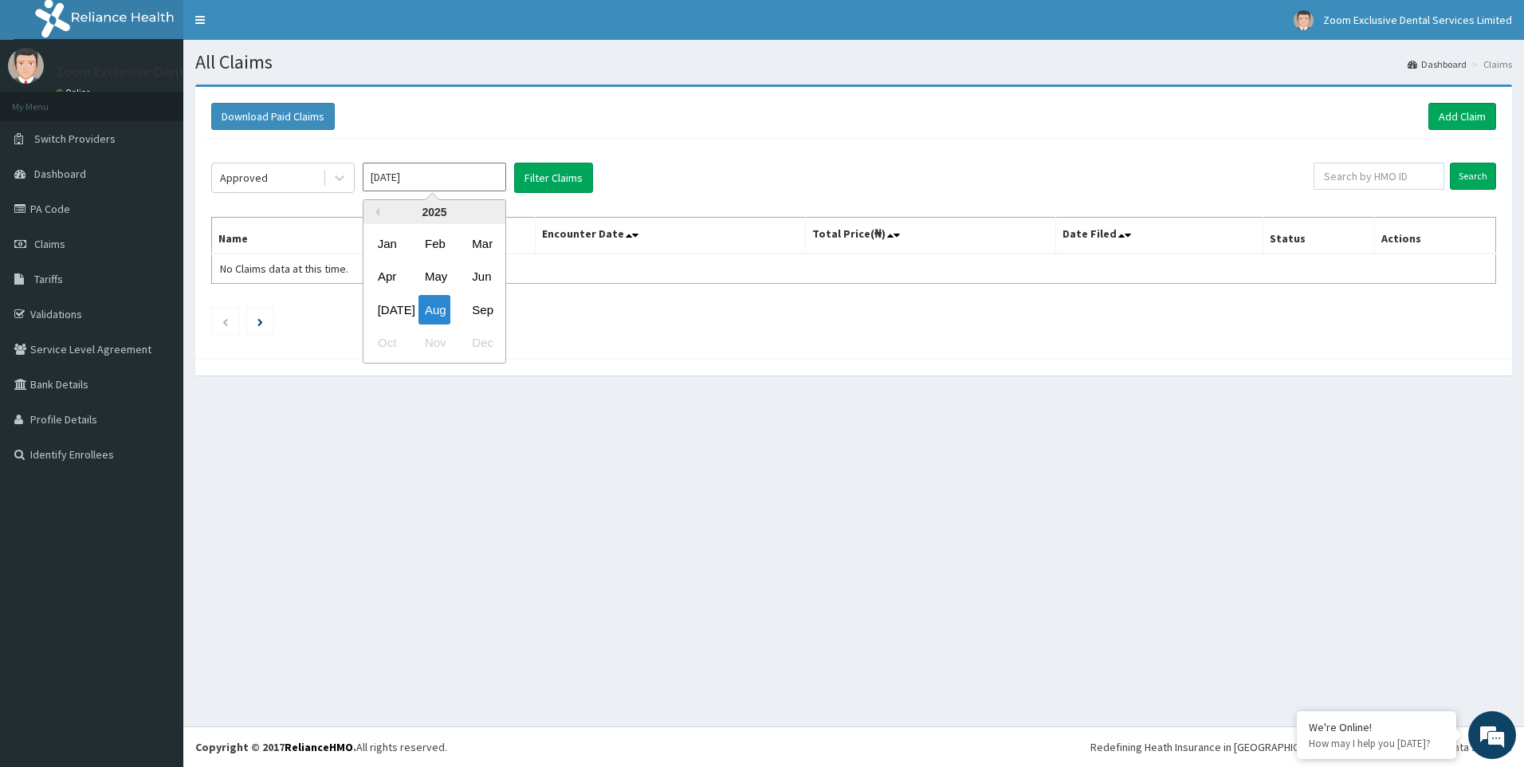
drag, startPoint x: 455, startPoint y: 178, endPoint x: 443, endPoint y: 201, distance: 26.0
click at [453, 178] on input "Aug 2025" at bounding box center [434, 177] width 143 height 29
click at [481, 311] on div "Sep" at bounding box center [481, 309] width 32 height 29
type input "[DATE]"
click at [577, 183] on button "Filter Claims" at bounding box center [553, 178] width 79 height 30
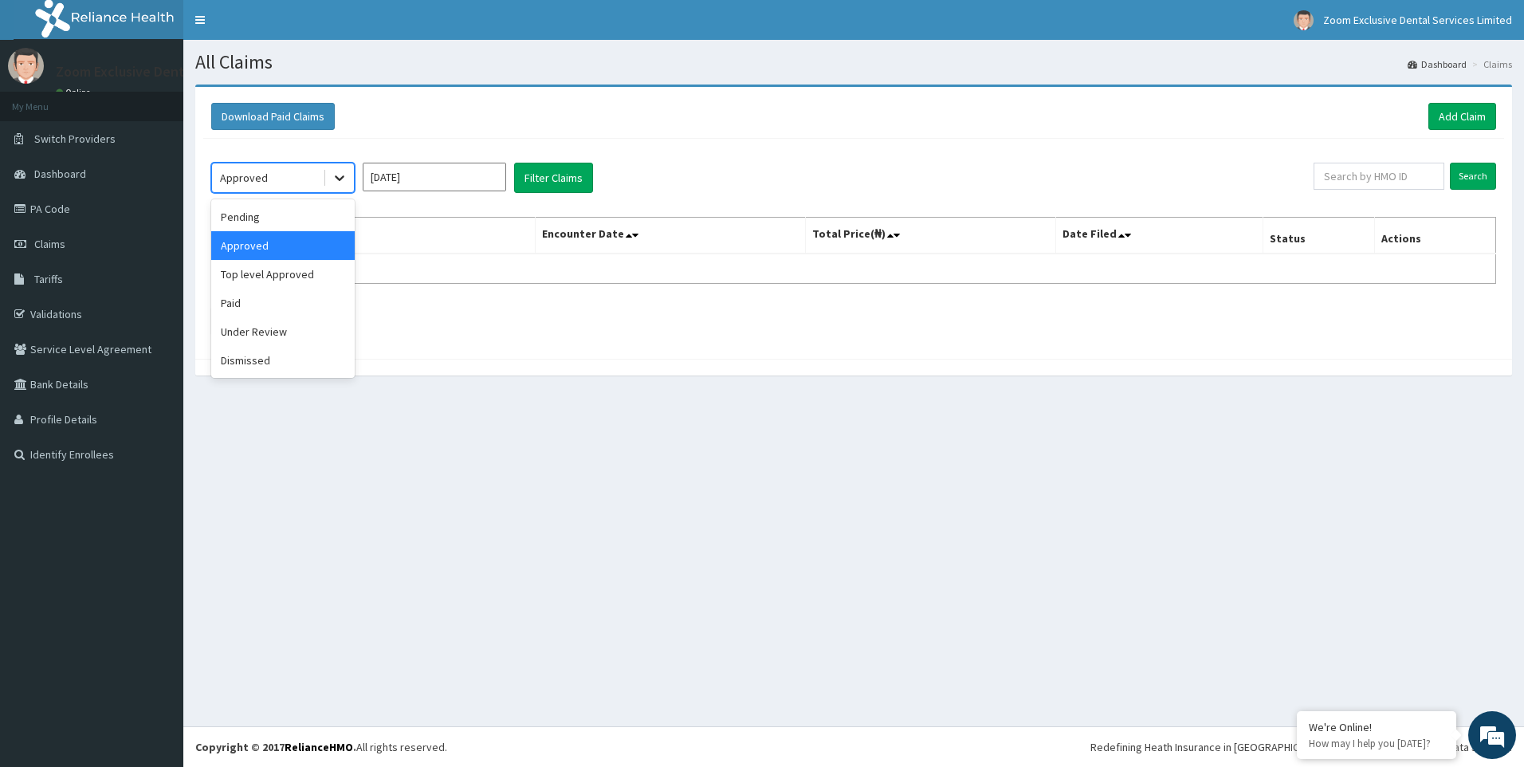
click at [335, 171] on icon at bounding box center [339, 178] width 16 height 16
click at [321, 325] on div "Under Review" at bounding box center [282, 331] width 143 height 29
click at [555, 175] on button "Filter Claims" at bounding box center [553, 178] width 79 height 30
drag, startPoint x: 338, startPoint y: 173, endPoint x: 323, endPoint y: 218, distance: 47.9
click at [337, 173] on icon at bounding box center [339, 178] width 16 height 16
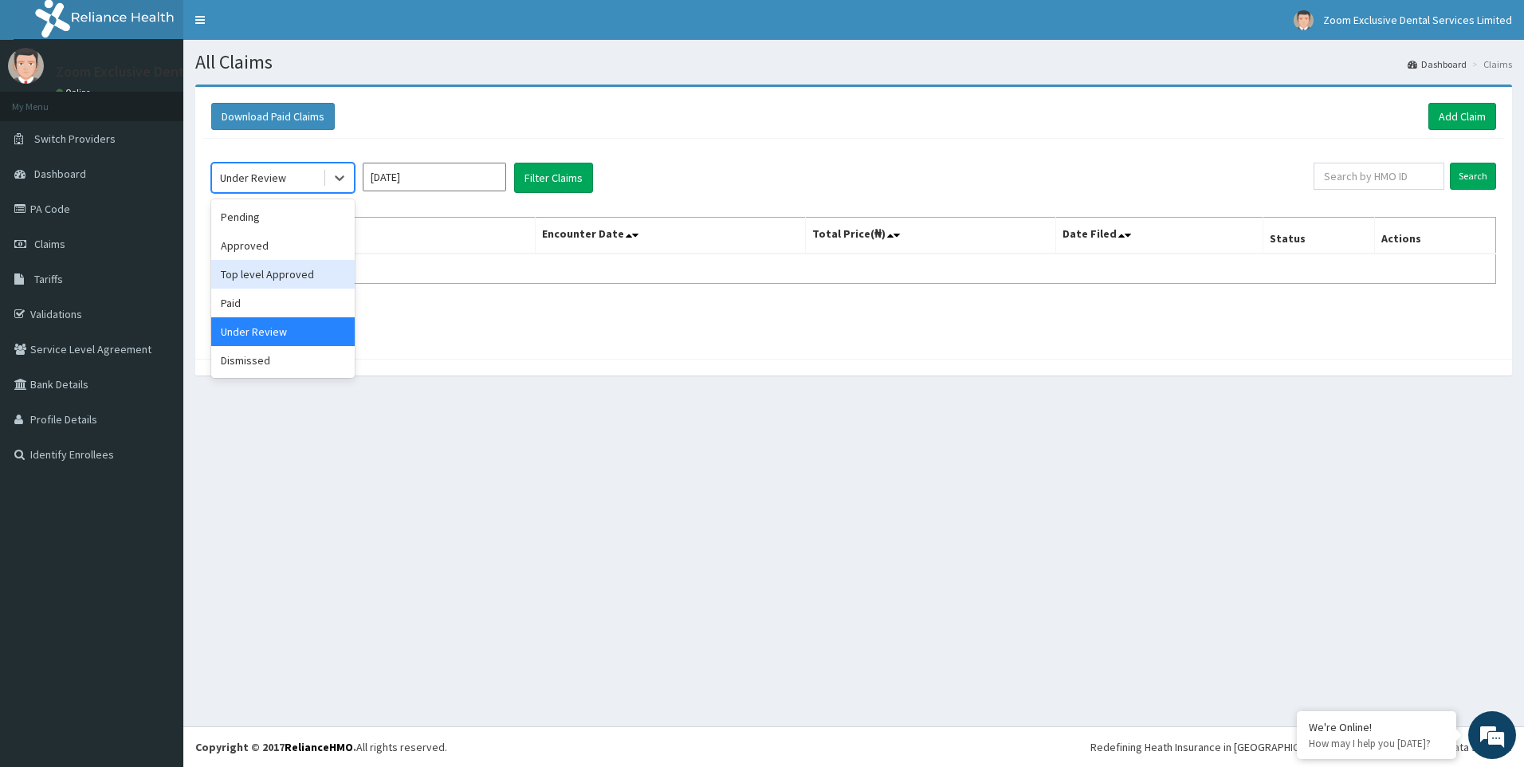
click at [304, 280] on div "Top level Approved" at bounding box center [282, 274] width 143 height 29
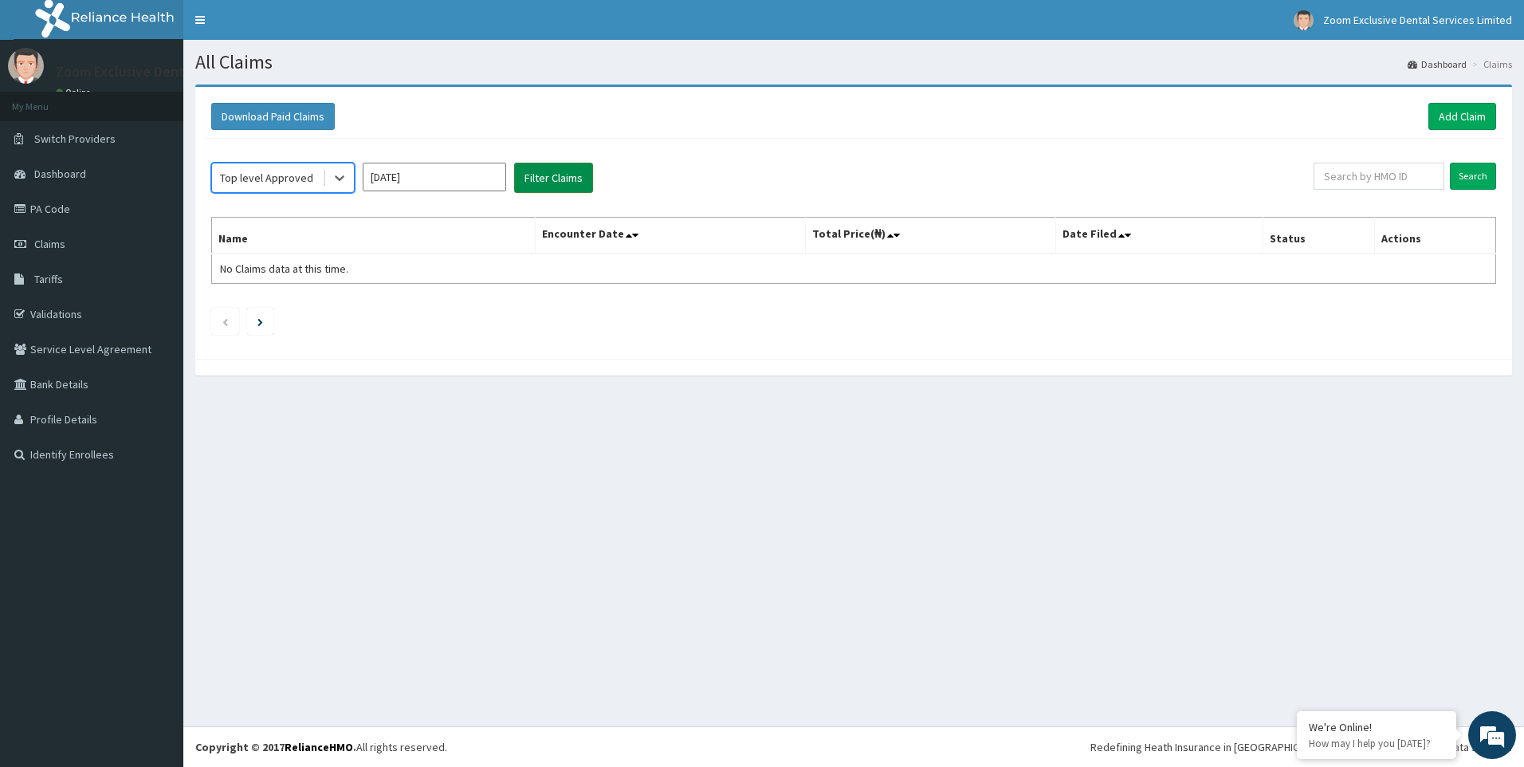
click at [526, 186] on button "Filter Claims" at bounding box center [553, 178] width 79 height 30
click at [532, 186] on button "Filter Claims" at bounding box center [553, 178] width 79 height 30
click at [338, 178] on icon at bounding box center [340, 179] width 10 height 6
click at [302, 303] on div "Paid" at bounding box center [282, 302] width 143 height 29
click at [565, 183] on button "Filter Claims" at bounding box center [553, 178] width 79 height 30
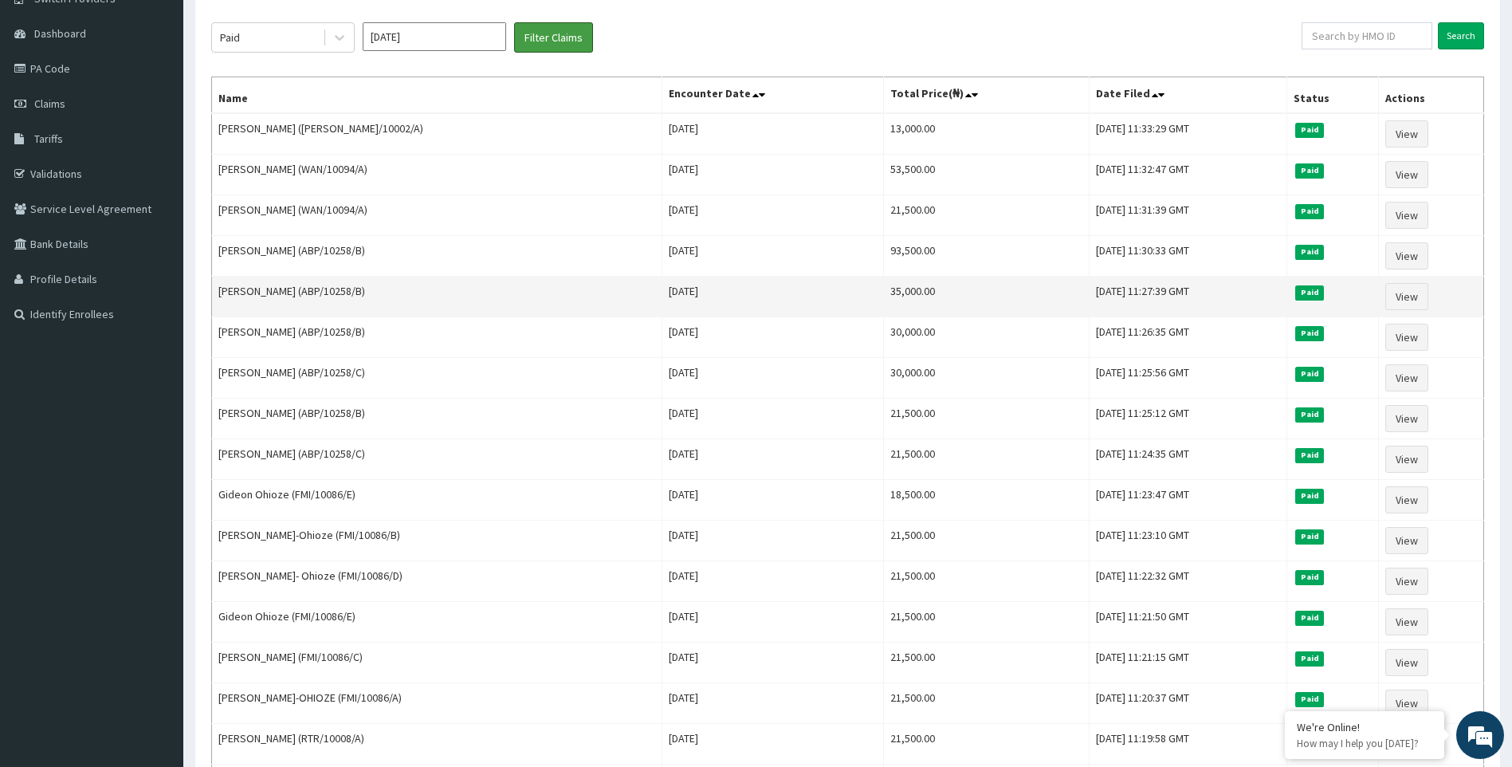
scroll to position [159, 0]
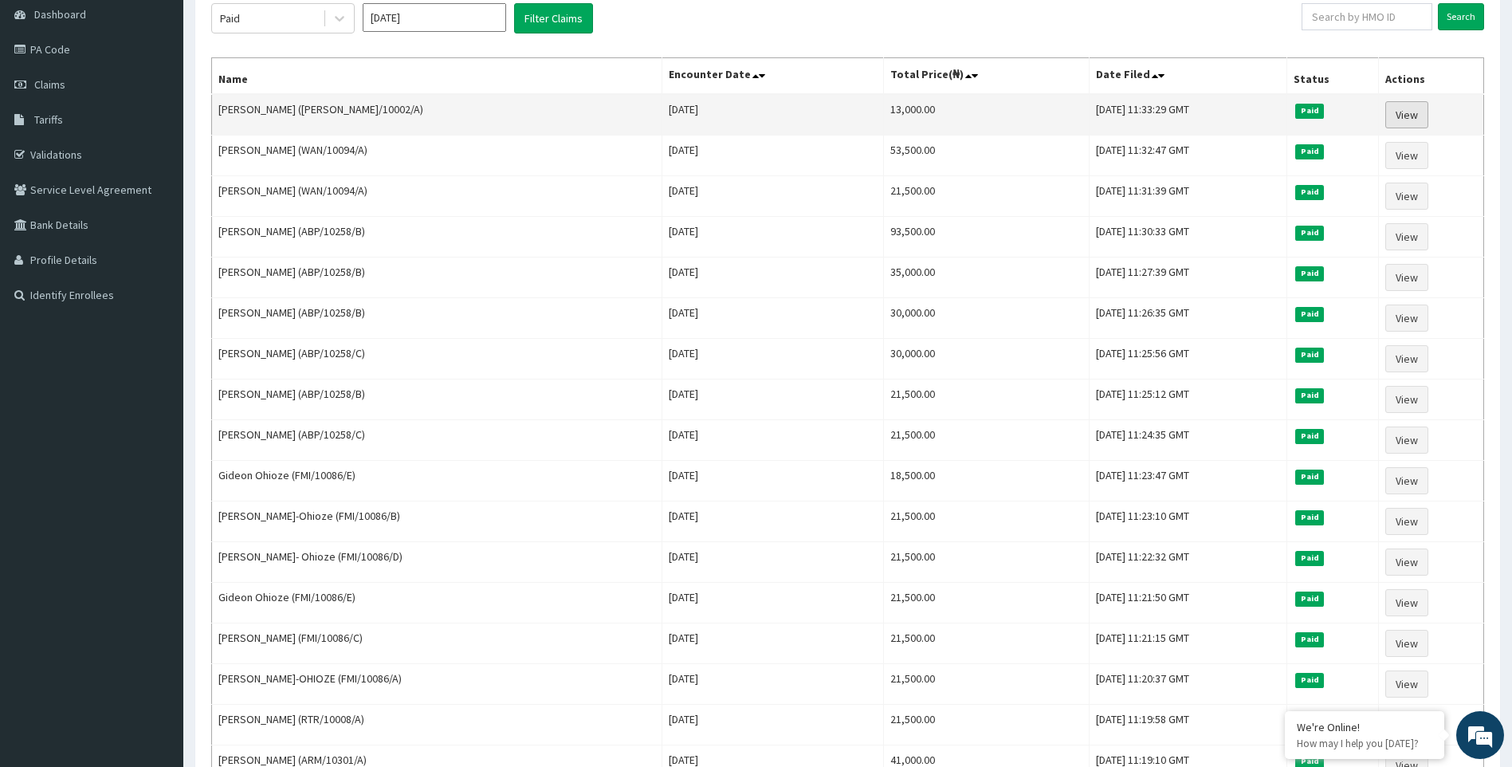
click at [1422, 115] on link "View" at bounding box center [1406, 114] width 43 height 27
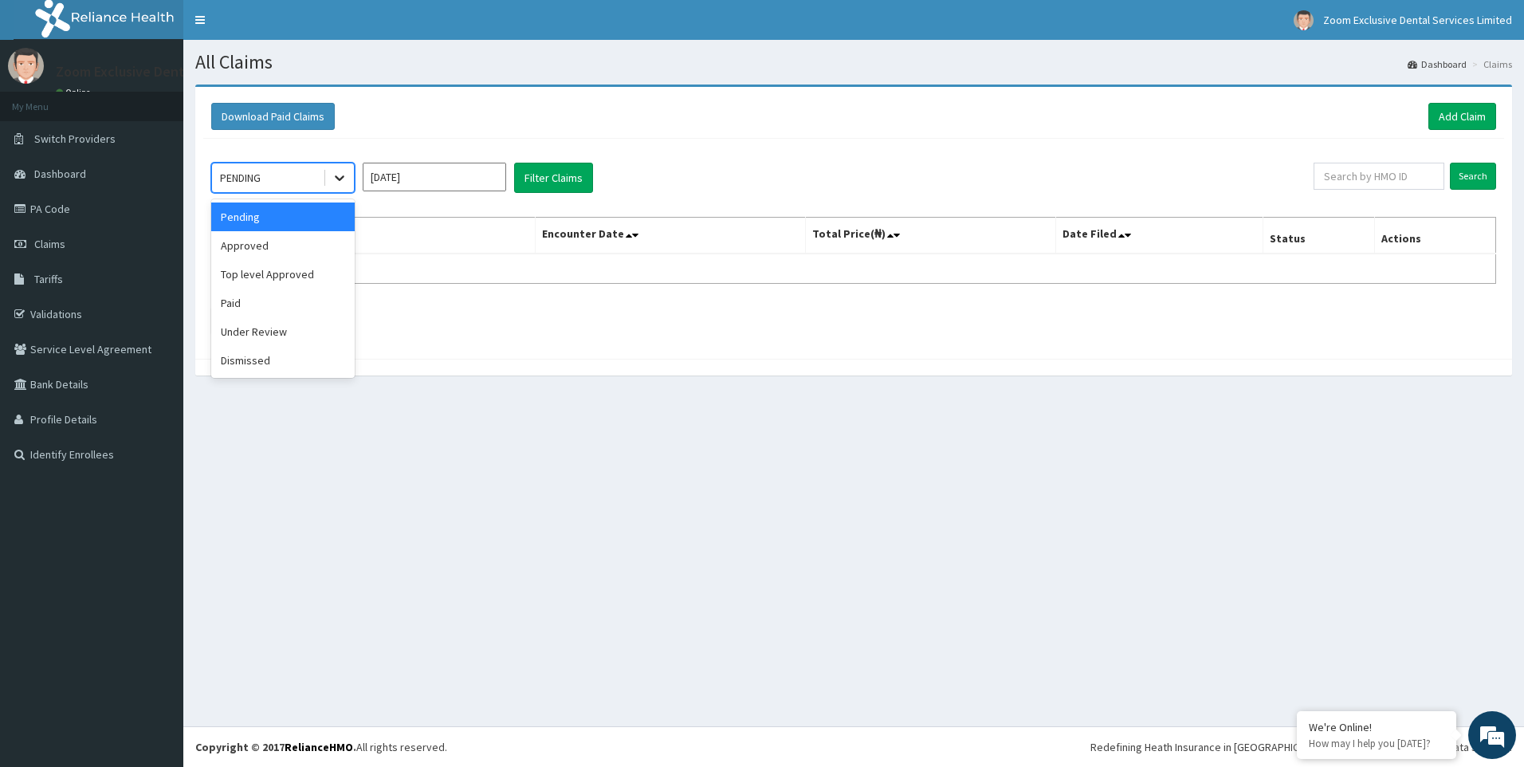
click at [327, 177] on div at bounding box center [339, 177] width 29 height 29
click at [286, 304] on div "Paid" at bounding box center [282, 302] width 143 height 29
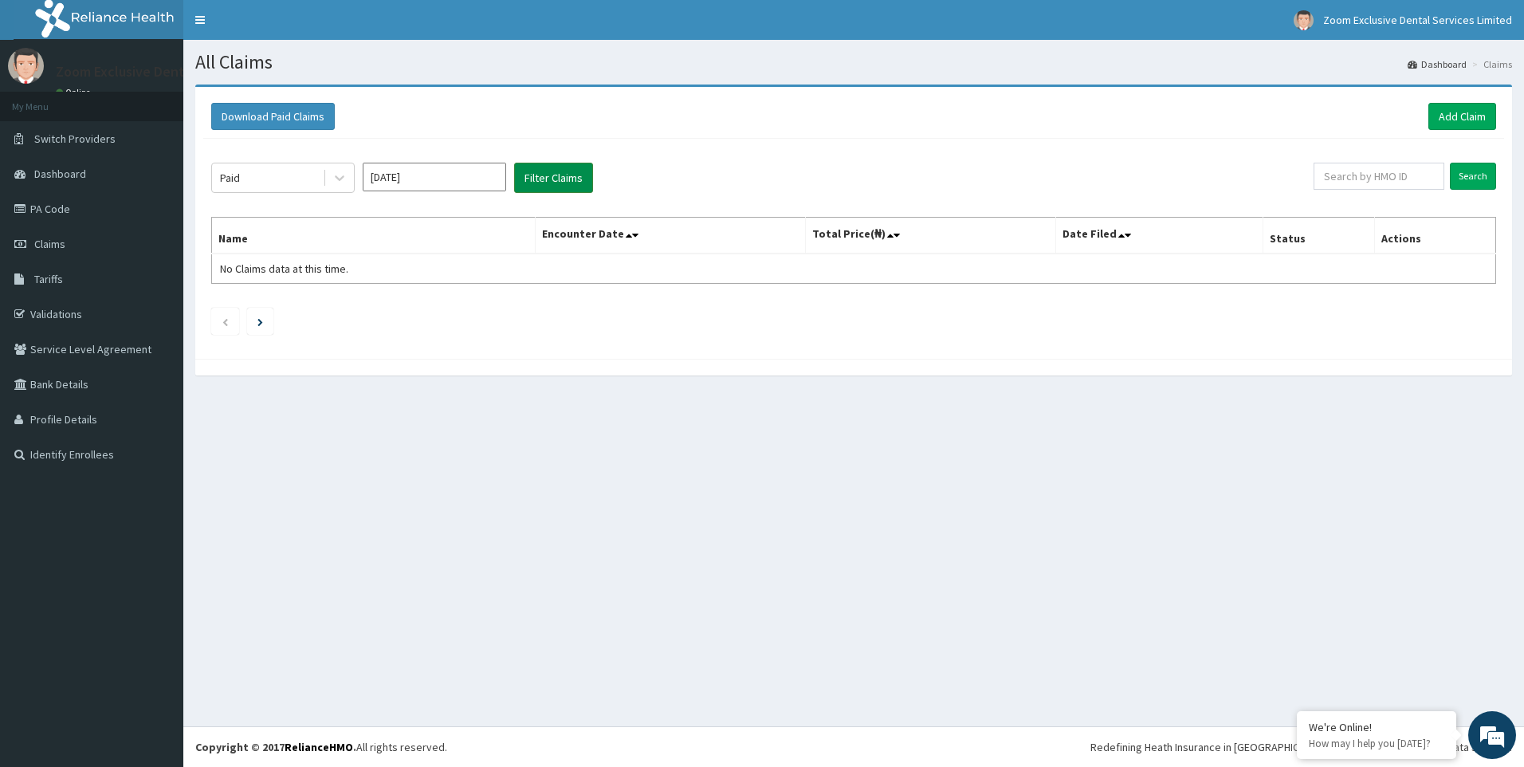
click at [577, 175] on button "Filter Claims" at bounding box center [553, 178] width 79 height 30
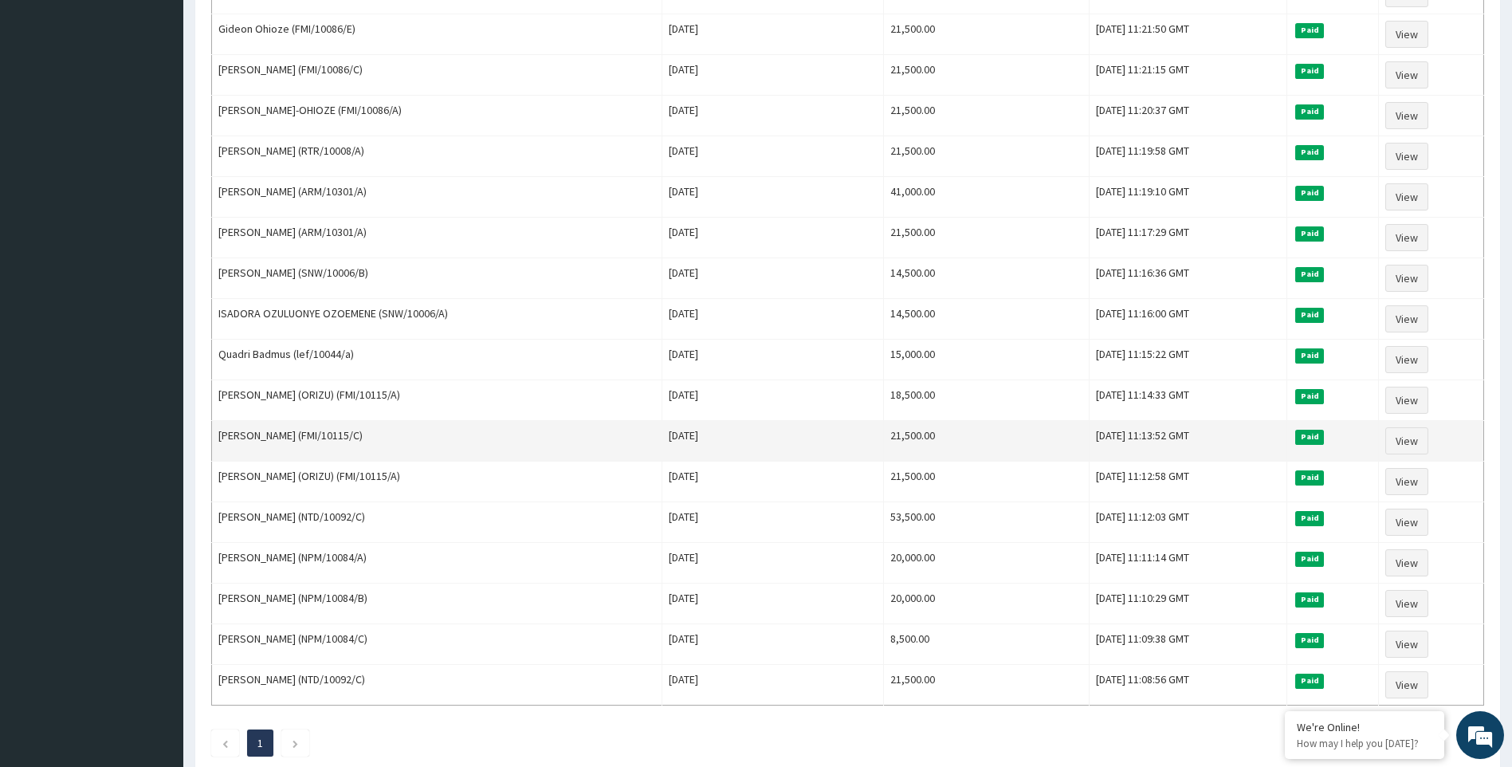
scroll to position [826, 0]
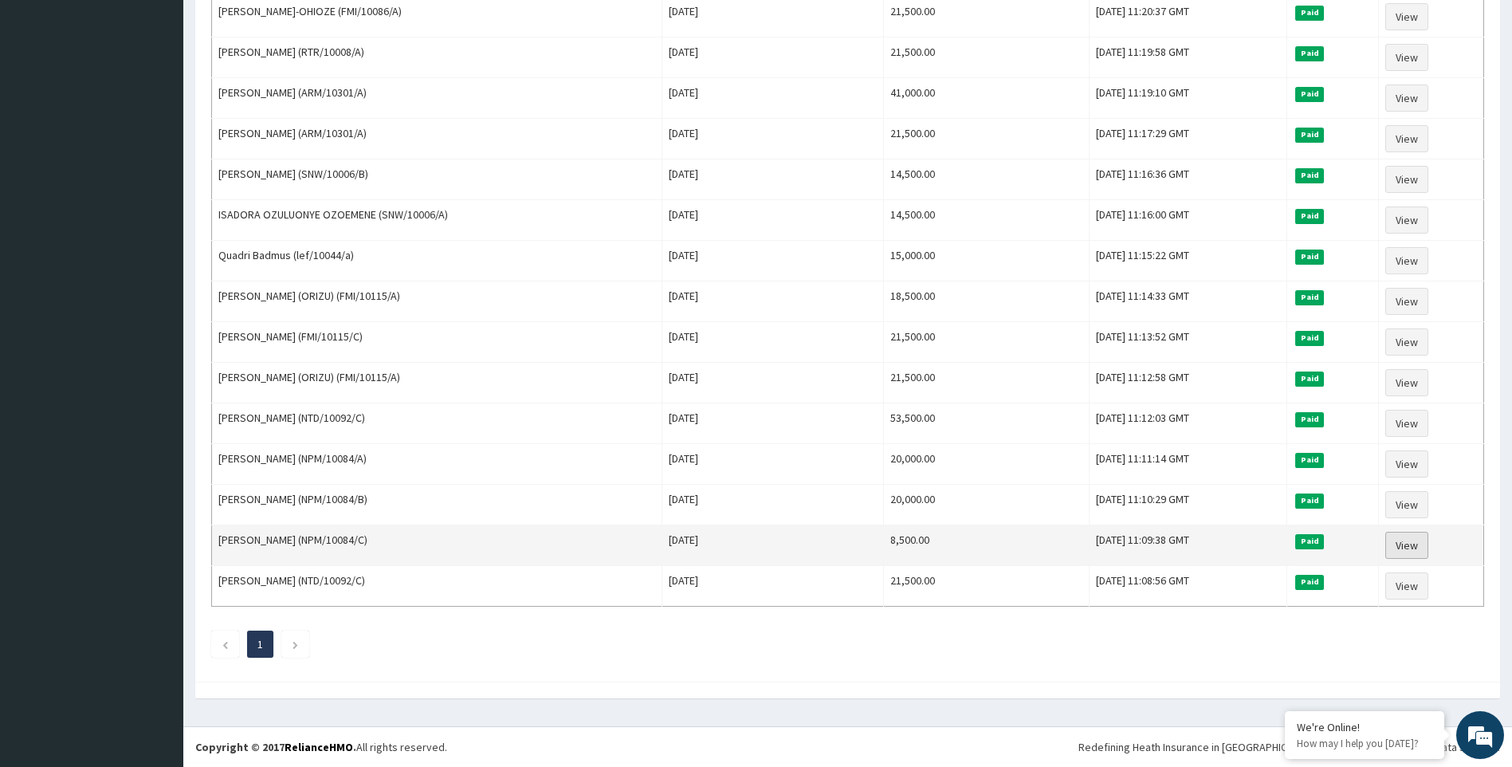
click at [1414, 551] on link "View" at bounding box center [1406, 545] width 43 height 27
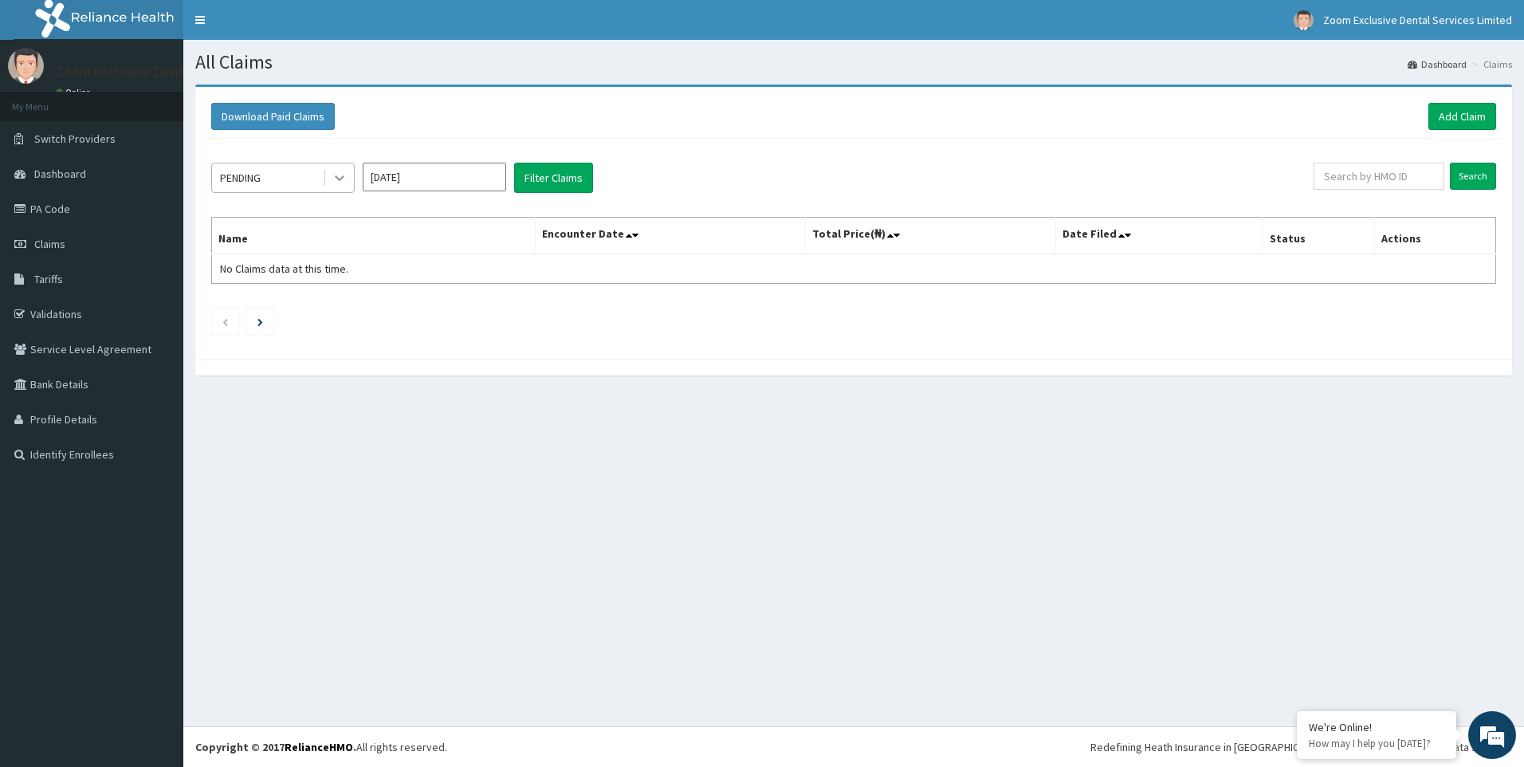
click at [339, 172] on icon at bounding box center [339, 178] width 16 height 16
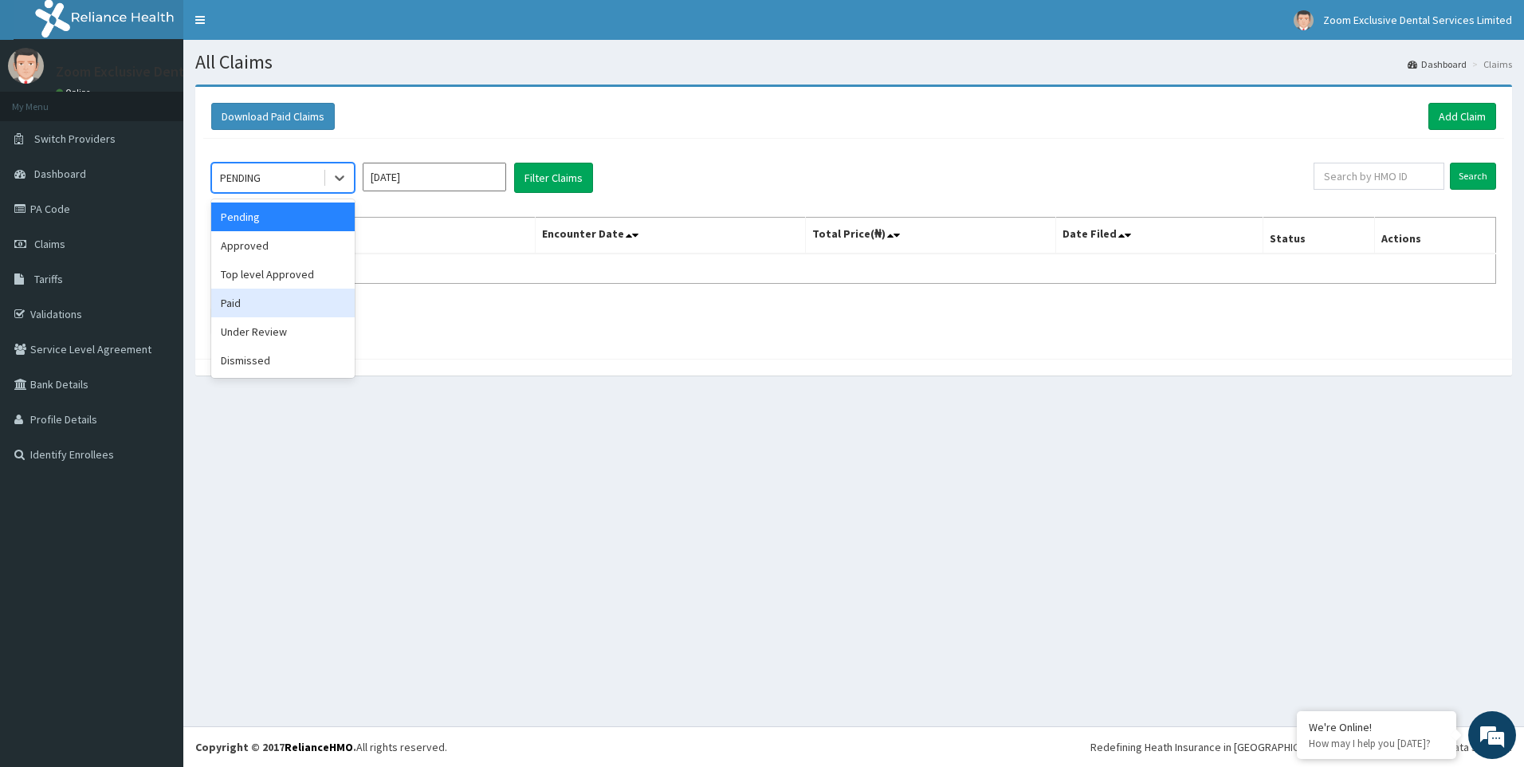
click at [311, 312] on div "Paid" at bounding box center [282, 302] width 143 height 29
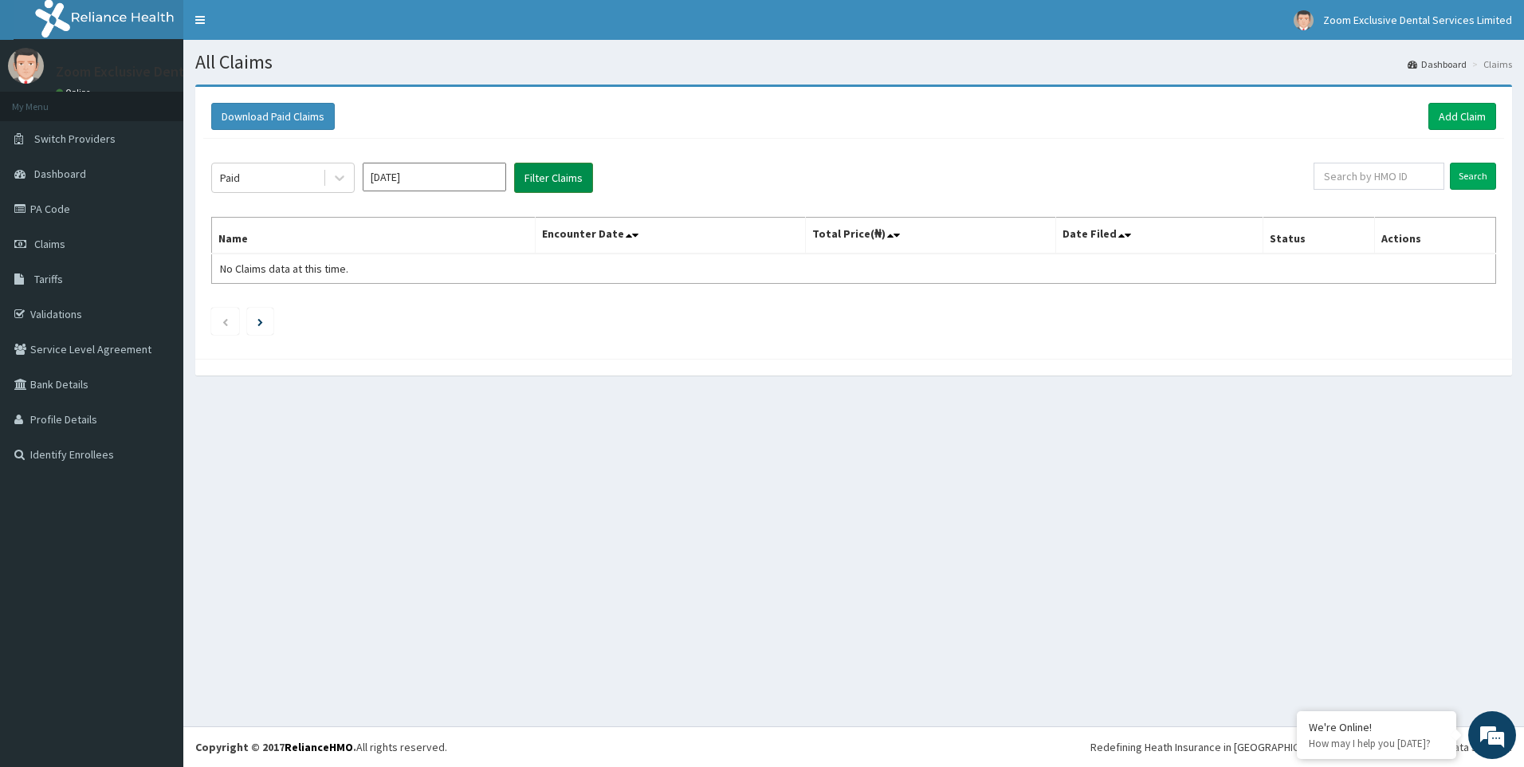
click at [584, 175] on button "Filter Claims" at bounding box center [553, 178] width 79 height 30
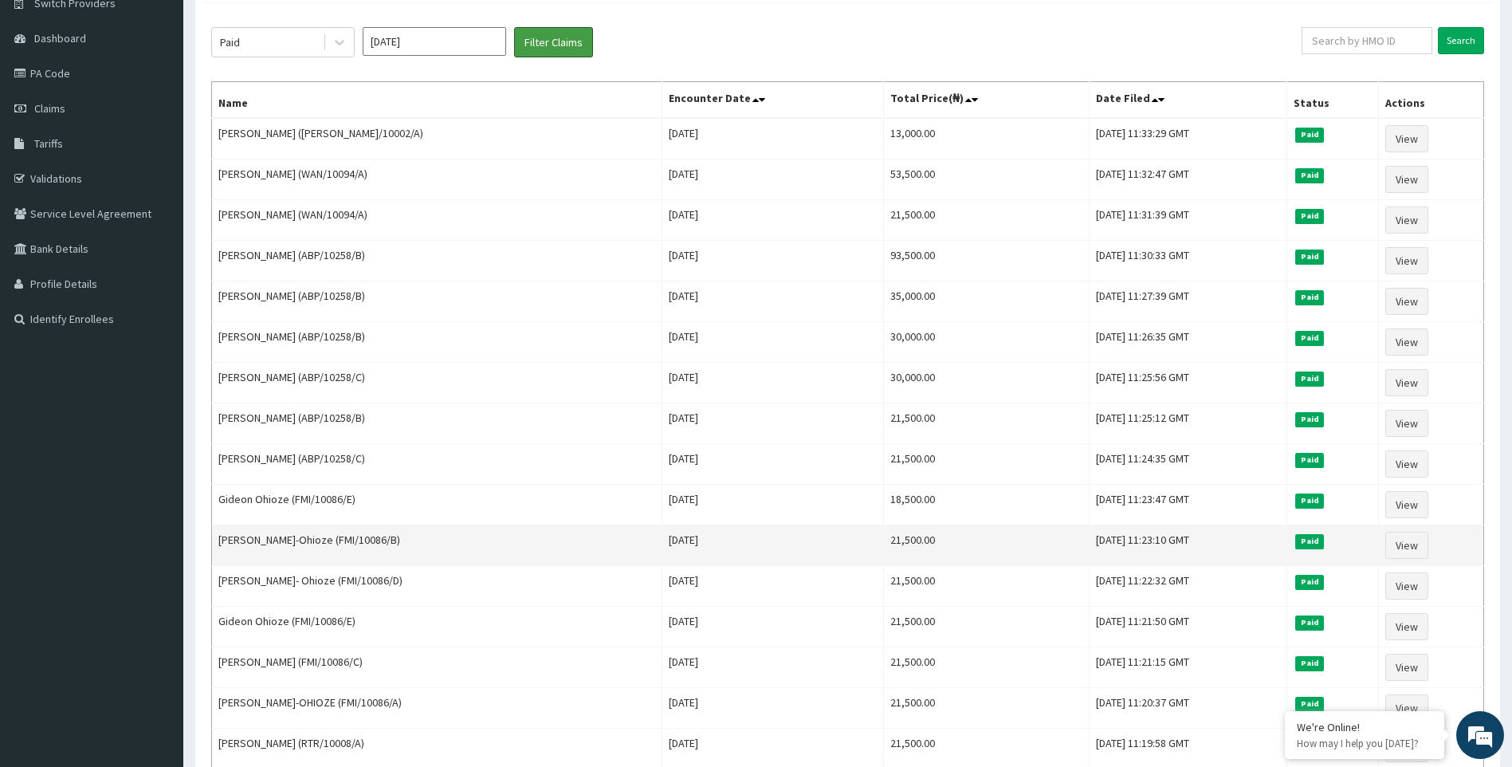
scroll to position [159, 0]
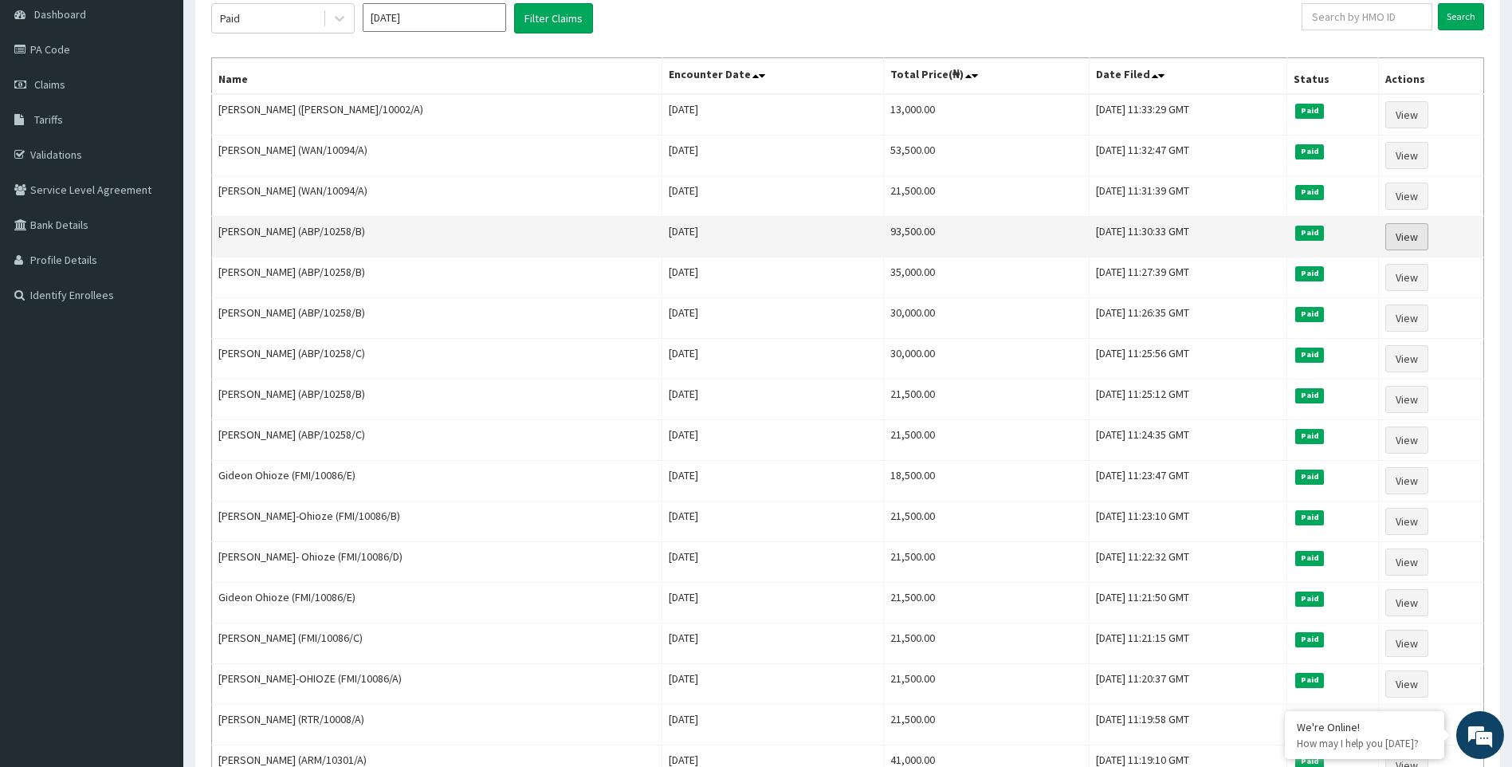
click at [1414, 244] on link "View" at bounding box center [1406, 236] width 43 height 27
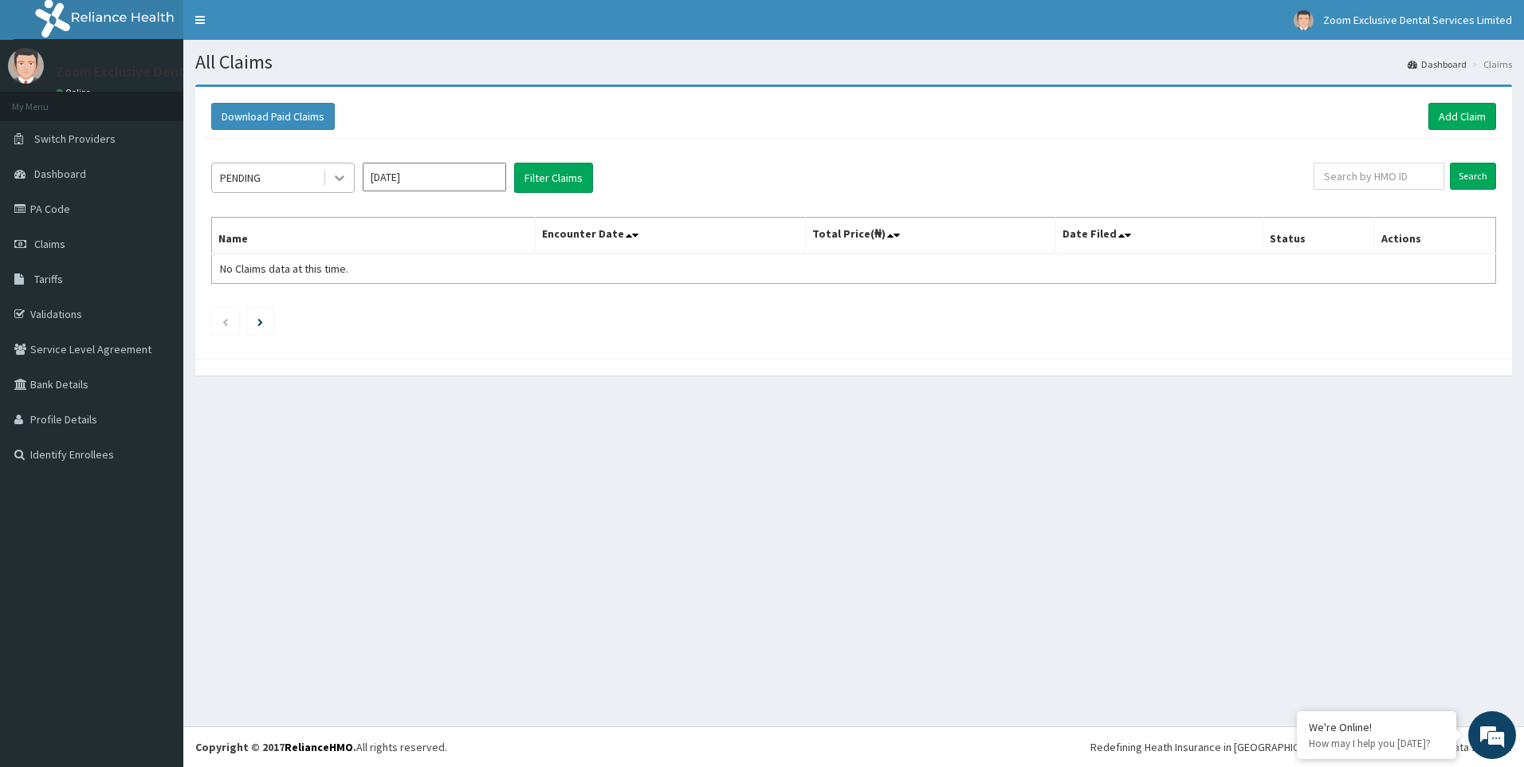
click at [347, 171] on div at bounding box center [339, 177] width 29 height 29
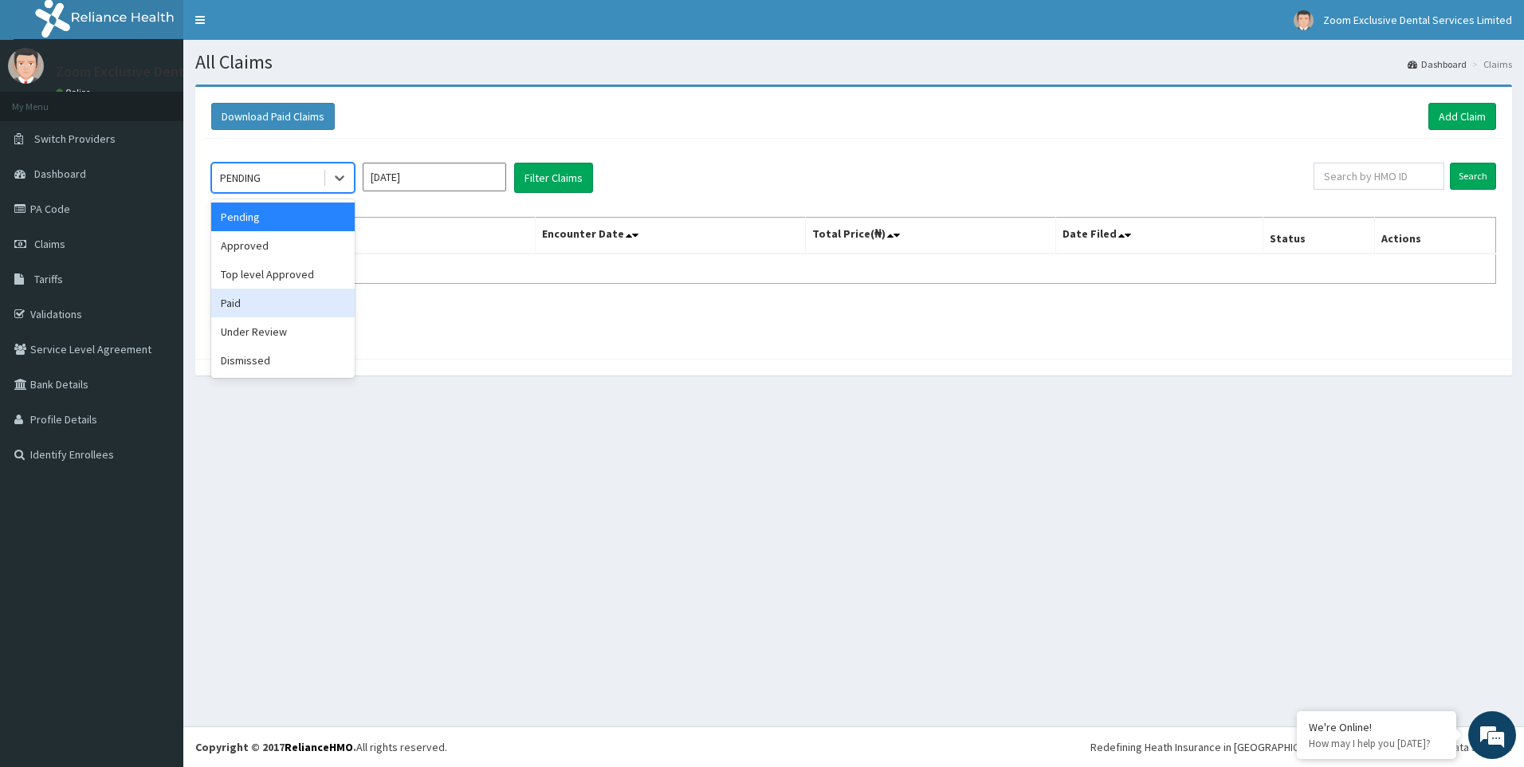
click at [299, 313] on div "Paid" at bounding box center [282, 302] width 143 height 29
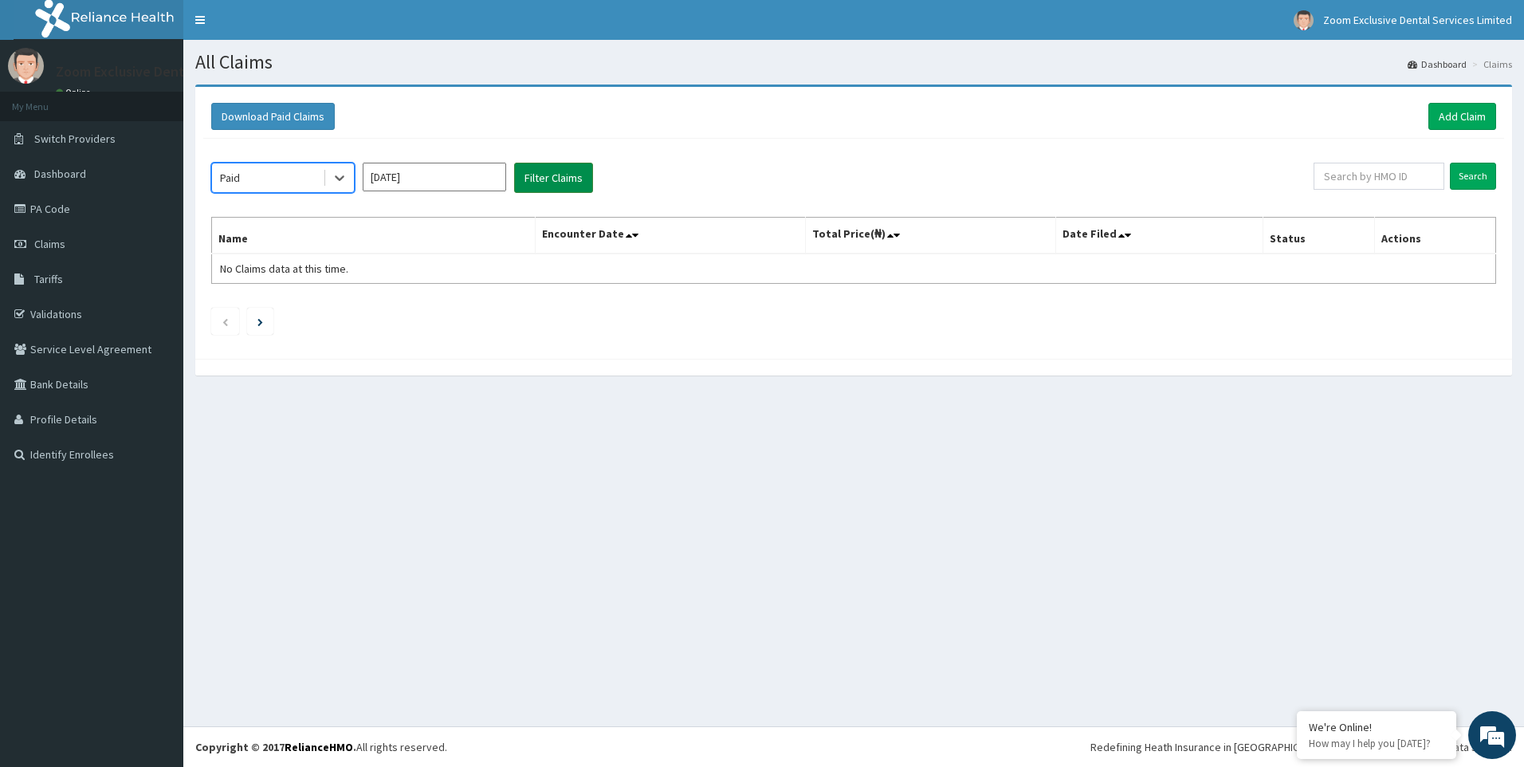
click at [563, 169] on button "Filter Claims" at bounding box center [553, 178] width 79 height 30
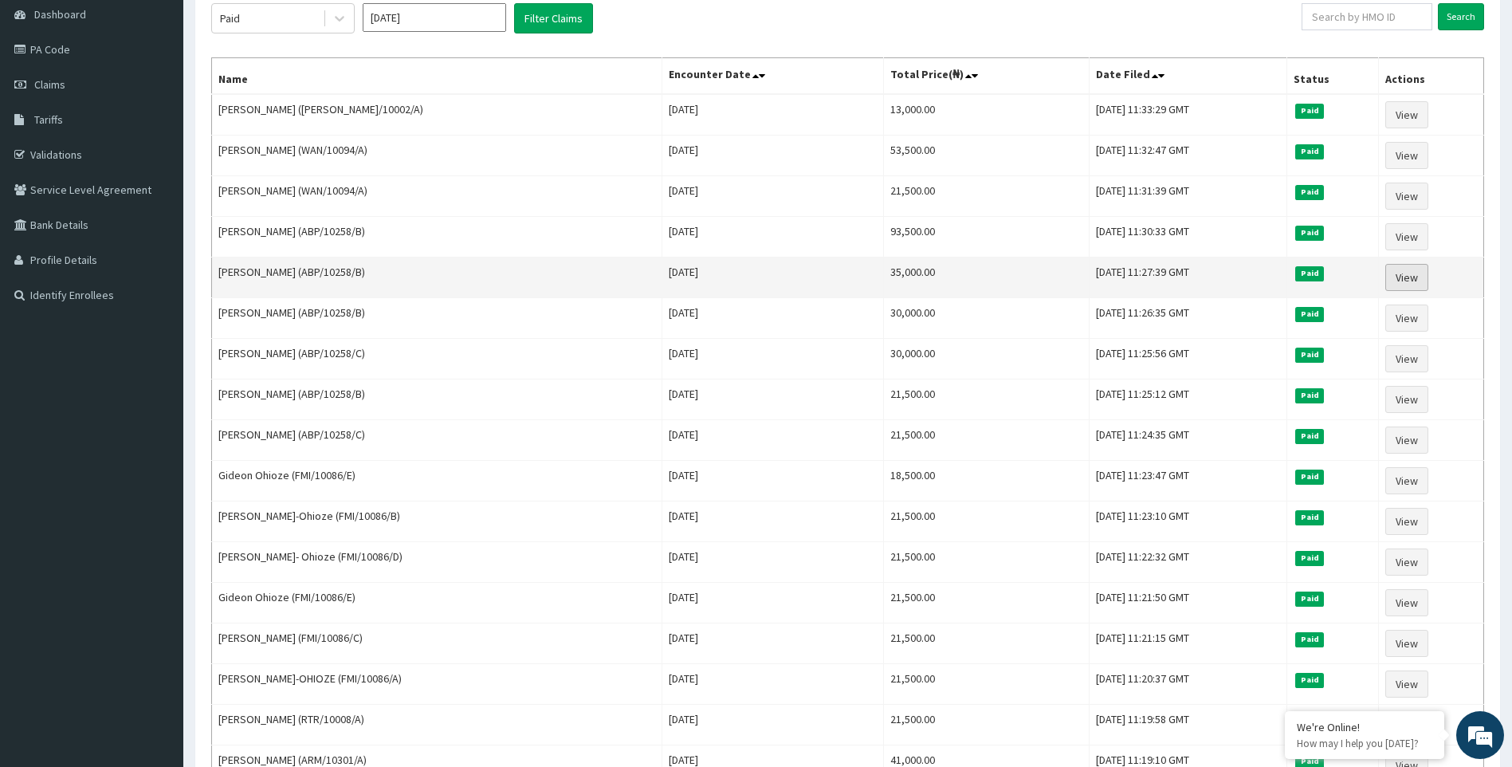
click at [1422, 284] on link "View" at bounding box center [1406, 277] width 43 height 27
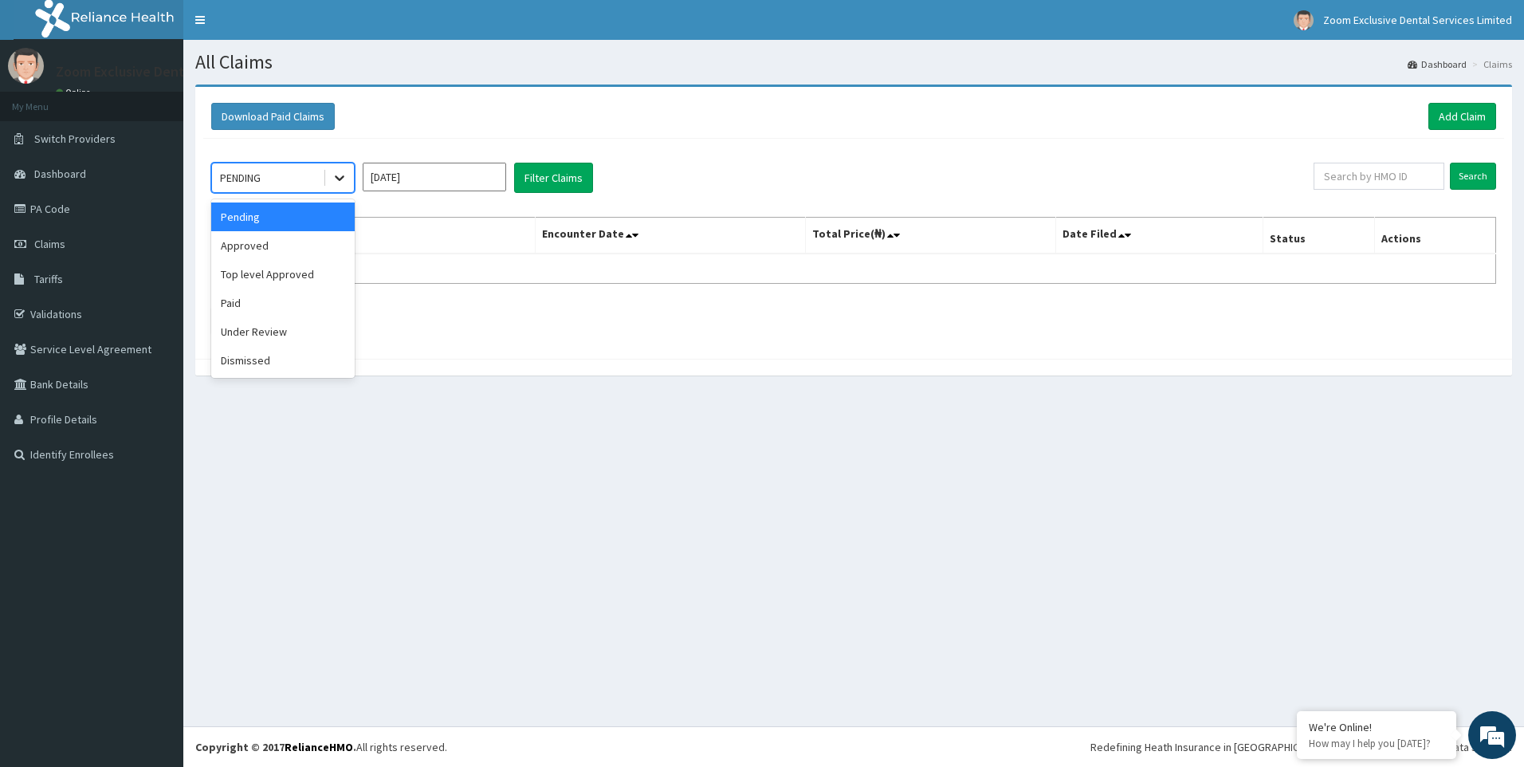
click at [333, 173] on icon at bounding box center [339, 178] width 16 height 16
